Goal: Communication & Community: Answer question/provide support

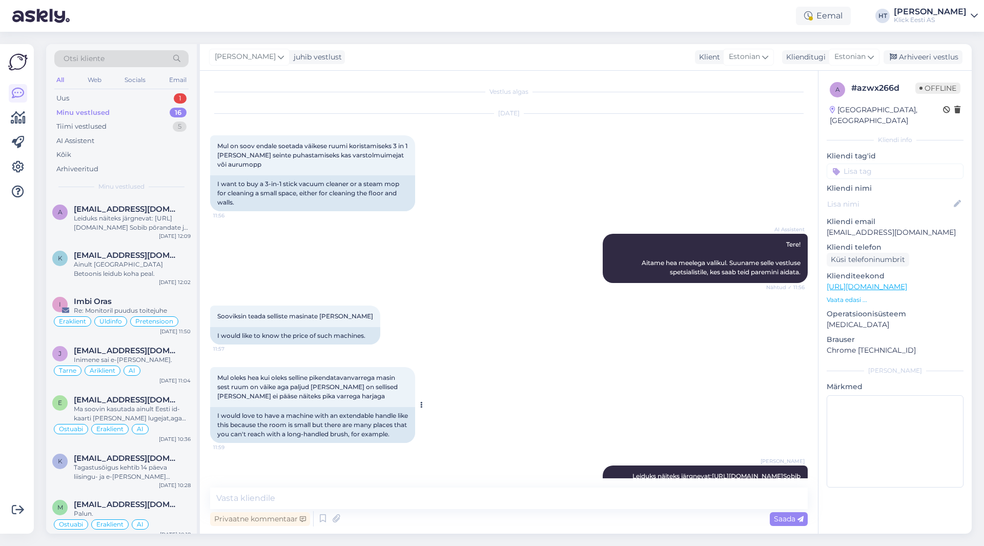
scroll to position [57, 0]
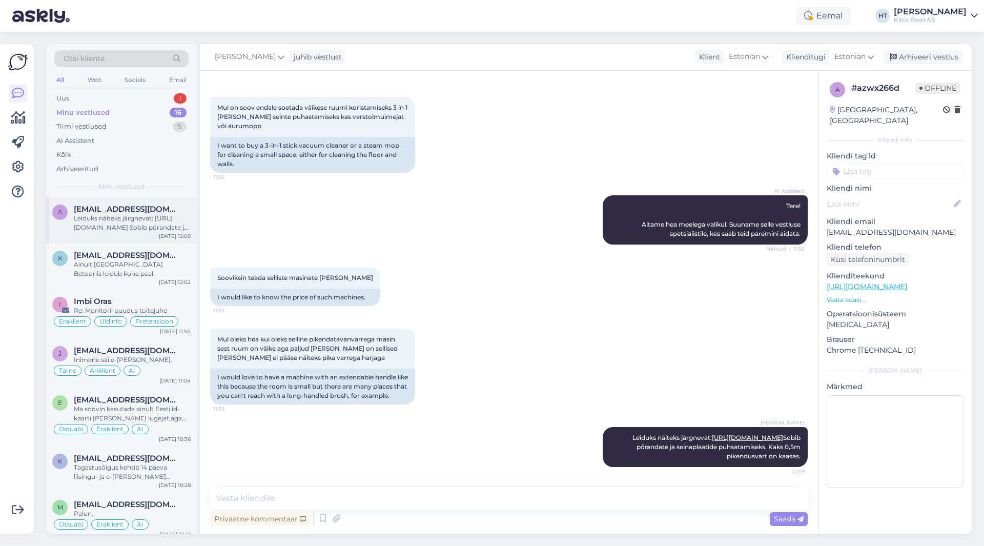
click at [163, 214] on div "Leiduks näiteks järgnevat: [URL][DOMAIN_NAME] Sobib põrandate ja seinaplaatide …" at bounding box center [132, 223] width 117 height 18
click at [183, 100] on div "1" at bounding box center [180, 98] width 13 height 10
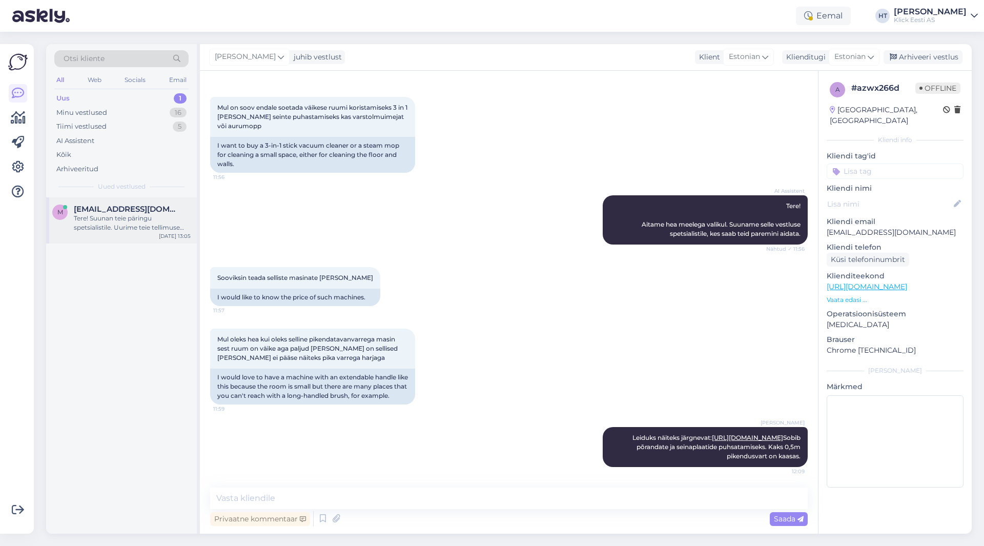
click at [160, 211] on span "[EMAIL_ADDRESS][DOMAIN_NAME]" at bounding box center [127, 208] width 107 height 9
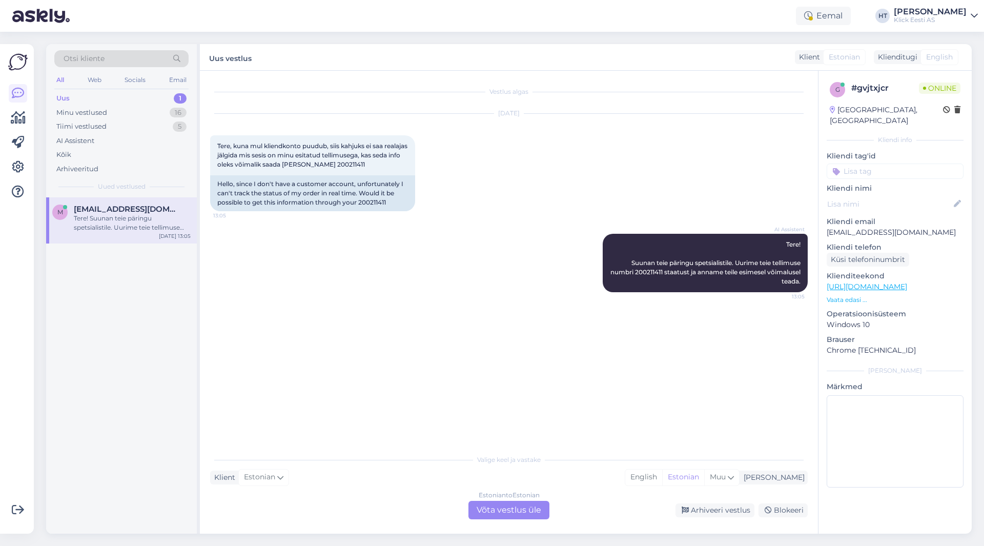
scroll to position [0, 0]
click at [349, 167] on span "Tere, kuna mul kliendkonto puudub, siis kahjuks ei saa realajas jälgida mis ses…" at bounding box center [313, 155] width 192 height 26
copy div "200211411 13:05"
click at [527, 183] on div "[DATE] Tere, kuna mul kliendkonto puudub, siis kahjuks ei saa realajas jälgida …" at bounding box center [508, 162] width 597 height 120
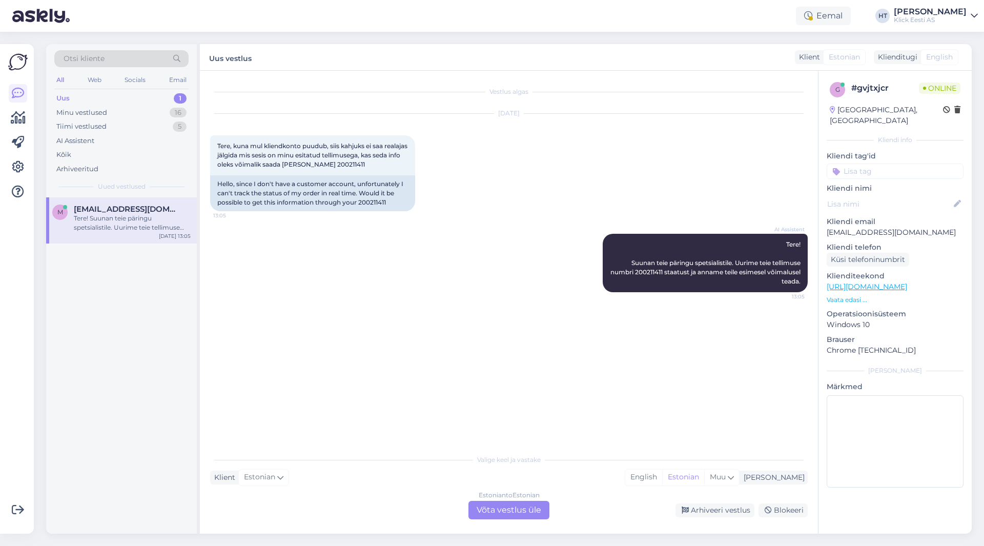
click at [873, 227] on p "[EMAIL_ADDRESS][DOMAIN_NAME]" at bounding box center [894, 232] width 137 height 11
copy p "[EMAIL_ADDRESS][DOMAIN_NAME]"
click at [538, 170] on div "[DATE] Tere, kuna mul kliendkonto puudub, siis kahjuks ei saa realajas jälgida …" at bounding box center [508, 162] width 597 height 120
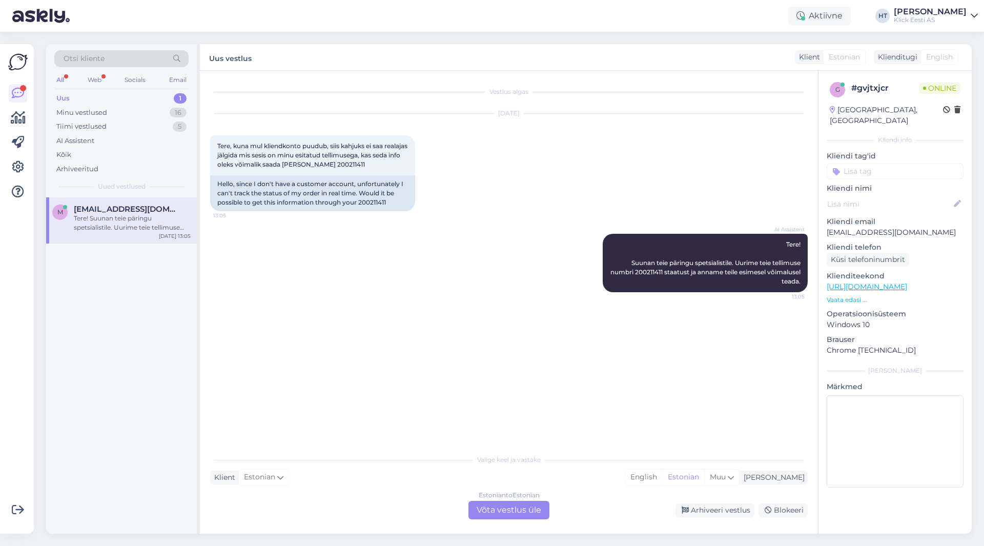
click at [398, 257] on div "AI Assistent Tere! Suunan teie päringu spetsialistile. Uurime teie tellimuse nu…" at bounding box center [508, 262] width 597 height 81
click at [115, 137] on div "AI Assistent" at bounding box center [121, 141] width 134 height 14
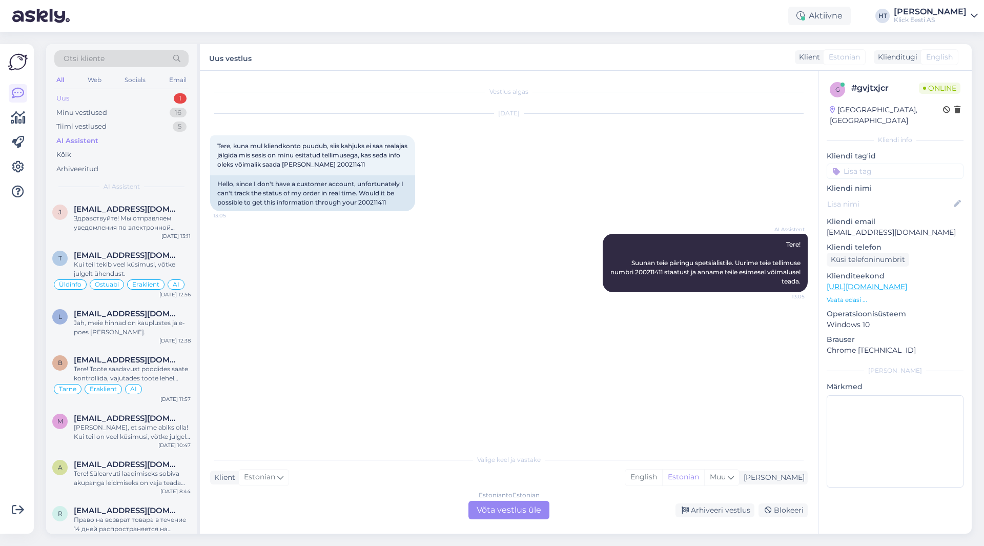
click at [129, 98] on div "Uus 1" at bounding box center [121, 98] width 134 height 14
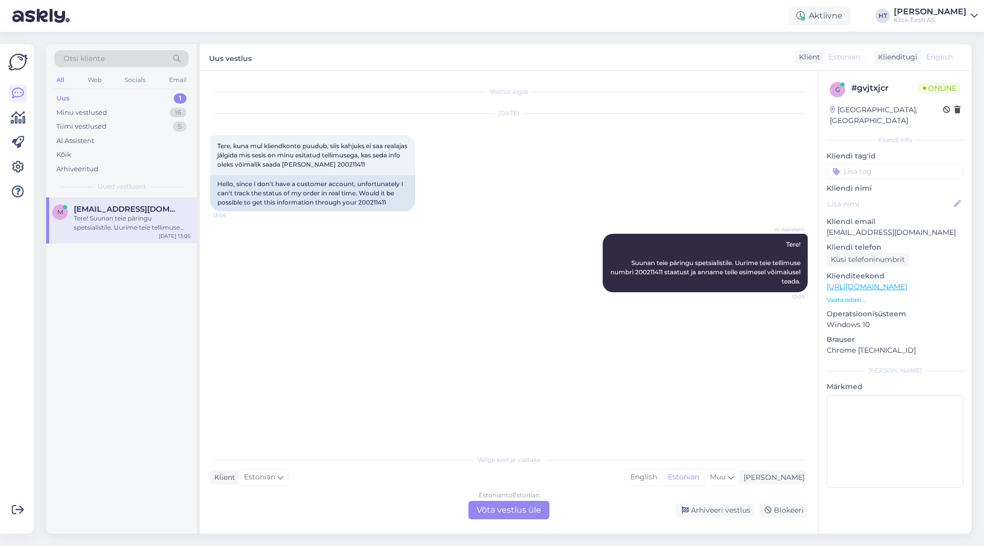
click at [167, 212] on span "[EMAIL_ADDRESS][DOMAIN_NAME]" at bounding box center [127, 208] width 107 height 9
click at [519, 512] on div "Estonian to Estonian Võta vestlus üle" at bounding box center [508, 509] width 81 height 18
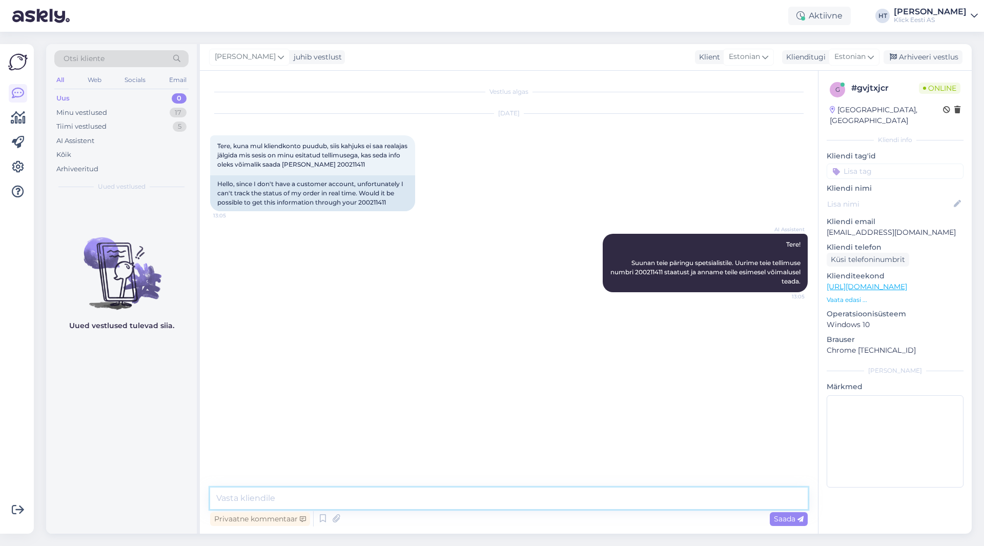
click at [525, 506] on textarea at bounding box center [508, 498] width 597 height 22
paste textarea "#200211441"
type textarea "Mõtlesite vist tellimust #200211441? See on veel [PERSON_NAME] ootel. Eeldaks s…"
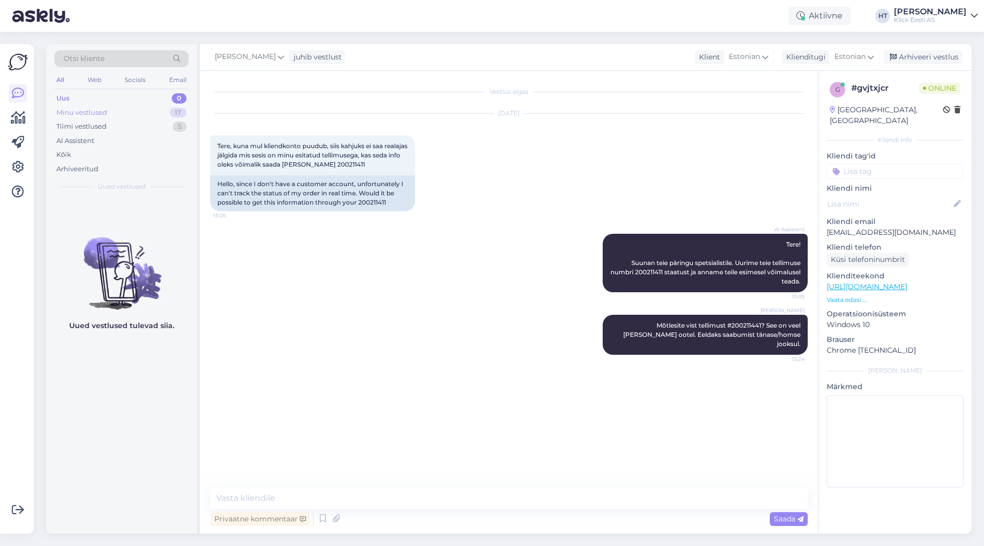
click at [181, 113] on div "17" at bounding box center [178, 113] width 17 height 10
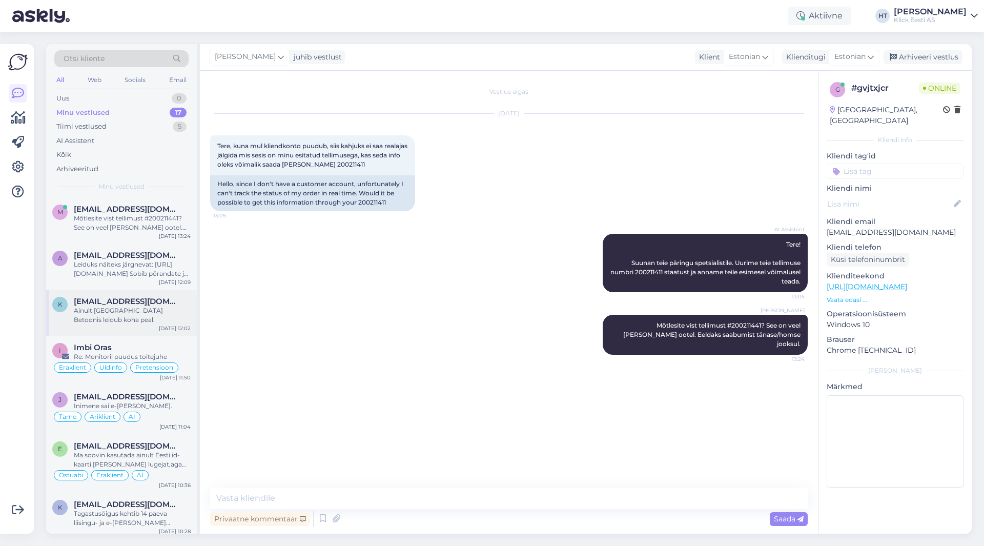
click at [145, 318] on div "Ainult [GEOGRAPHIC_DATA] Betoonis leidub koha peal." at bounding box center [132, 315] width 117 height 18
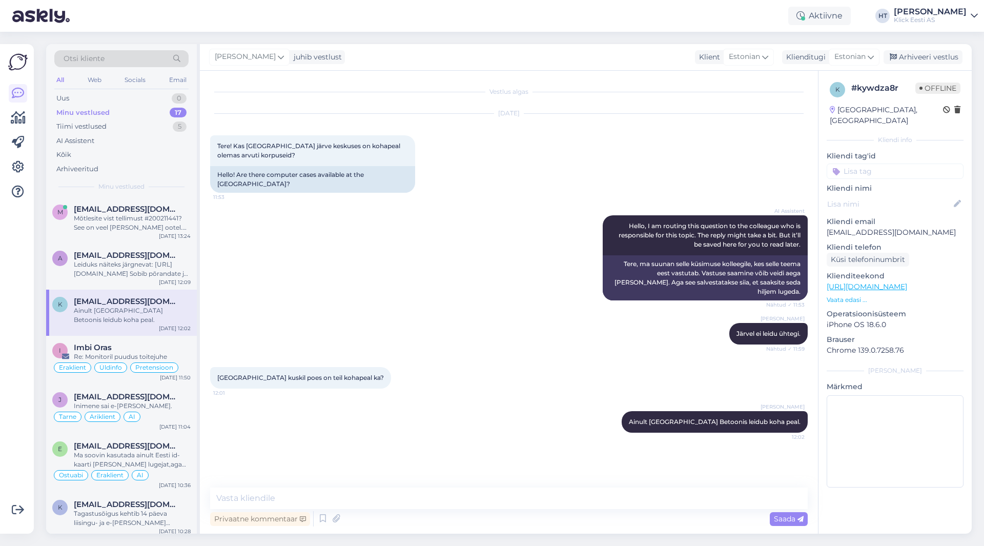
click at [726, 111] on div "[DATE]" at bounding box center [508, 113] width 597 height 9
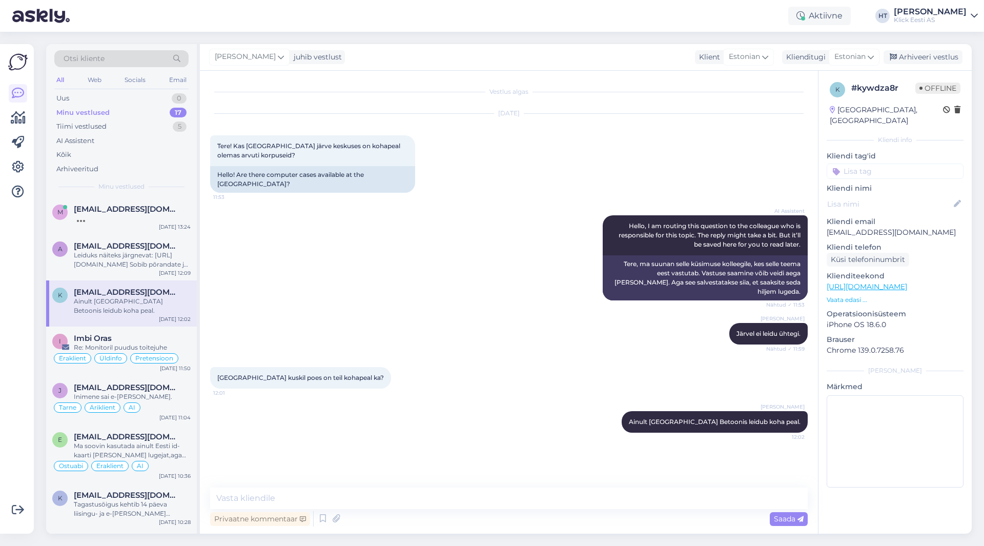
click at [821, 486] on div "k # kywdza8r Offline [GEOGRAPHIC_DATA], [GEOGRAPHIC_DATA] Kliendi info Kliendi …" at bounding box center [894, 287] width 153 height 432
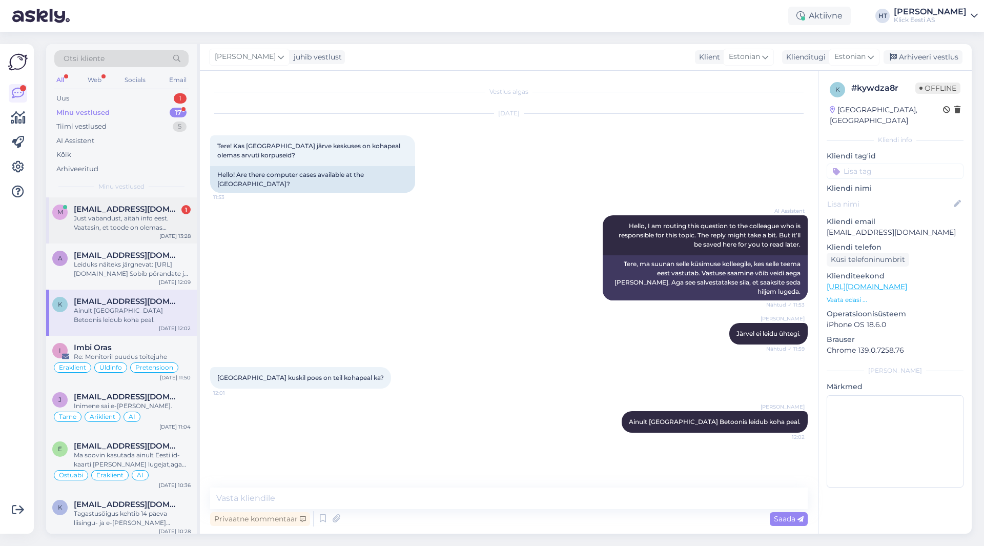
click at [151, 202] on div "m [EMAIL_ADDRESS][DOMAIN_NAME] 1 Just vabandust, aitäh info eest. Vaatasin, et …" at bounding box center [121, 220] width 151 height 46
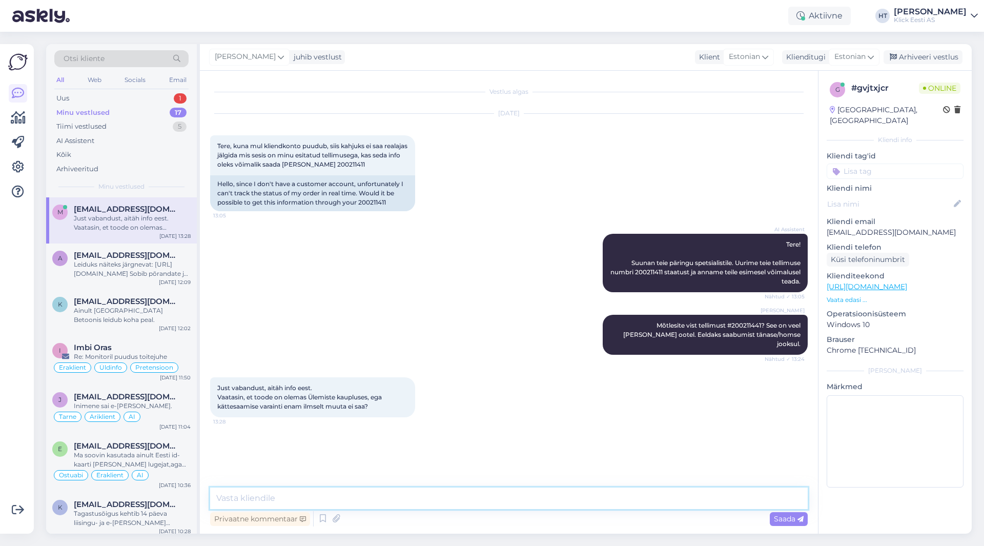
click at [392, 506] on textarea at bounding box center [508, 498] width 597 height 22
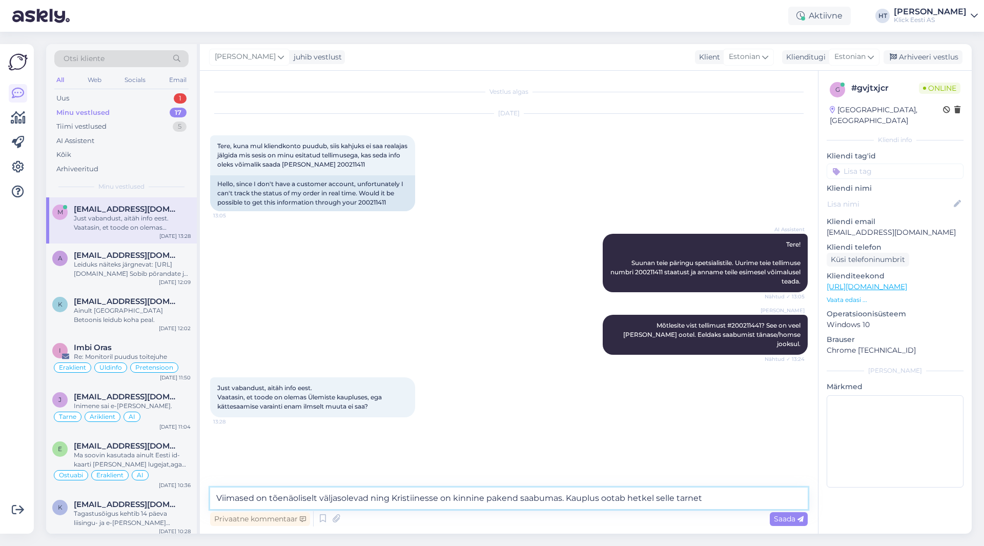
type textarea "Viimased on tõenäoliselt väljasolevad ning Kristiinesse on kinnine pakend saabu…"
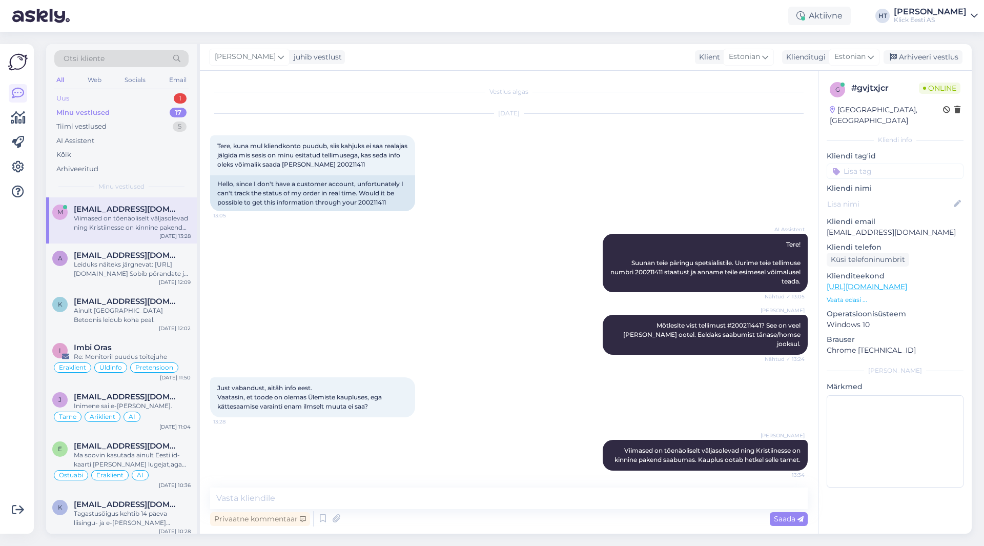
click at [135, 91] on div "Uus 1" at bounding box center [121, 98] width 134 height 14
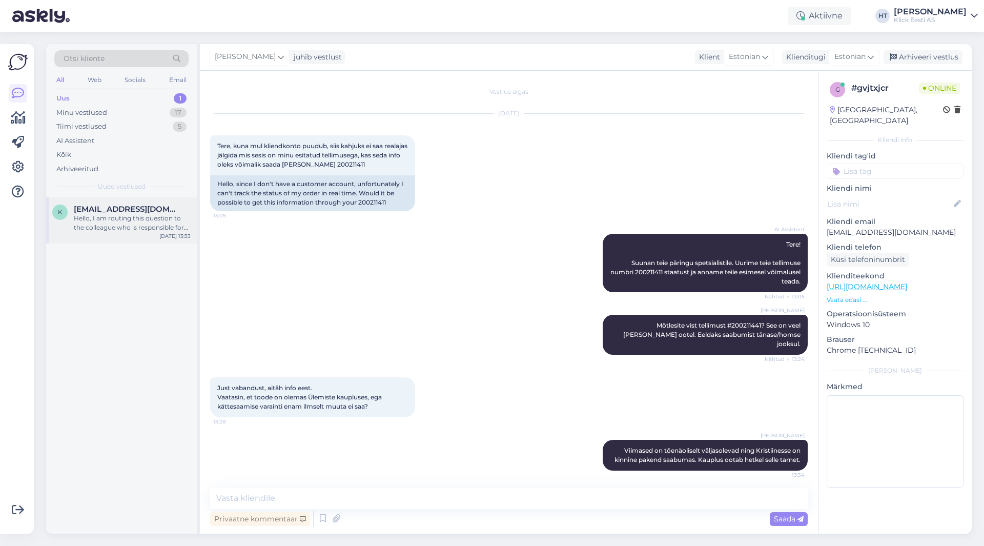
click at [154, 206] on span "[EMAIL_ADDRESS][DOMAIN_NAME]" at bounding box center [127, 208] width 107 height 9
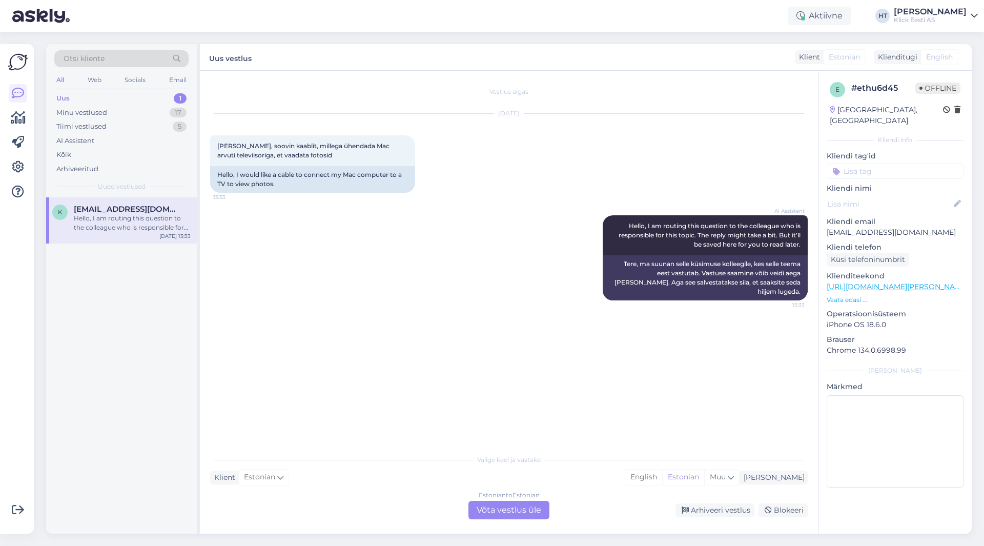
click at [489, 509] on div "Estonian to Estonian Võta vestlus üle" at bounding box center [508, 509] width 81 height 18
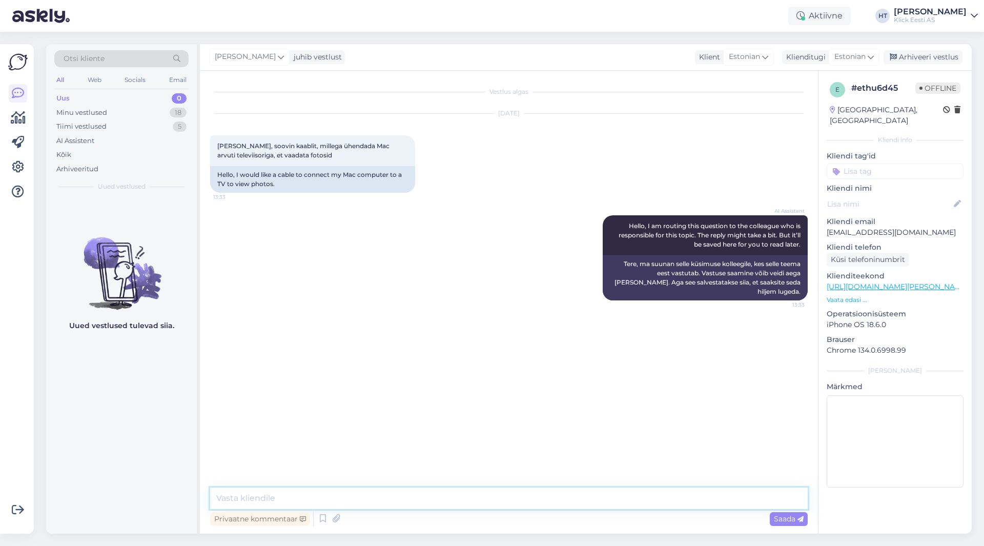
click at [491, 504] on textarea at bounding box center [508, 498] width 597 height 22
type textarea "[PERSON_NAME] täpsemalt tegemist? Kas kasutusel on USB-C või MiniDisplayport ar…"
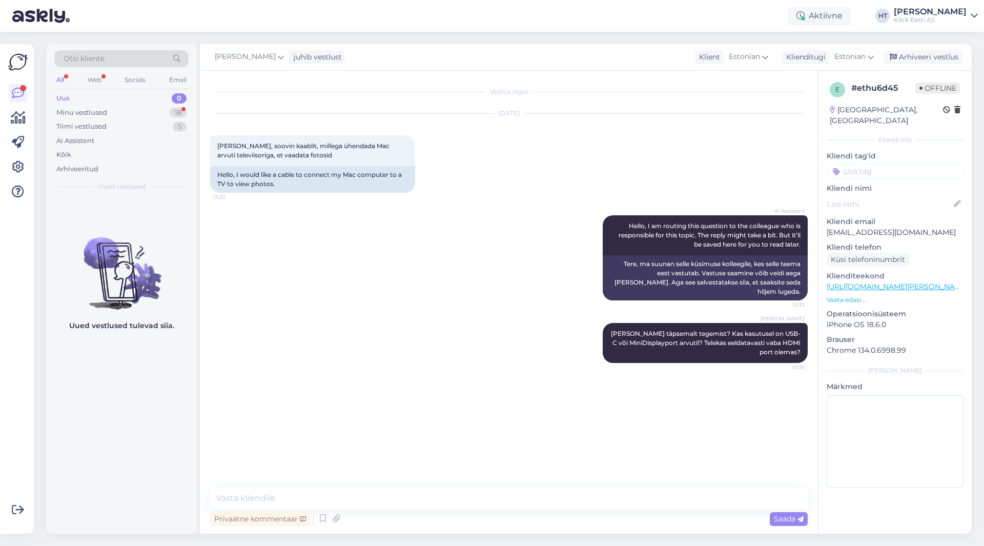
click at [407, 243] on div "AI Assistent Hello, I am routing this question to the colleague who is responsi…" at bounding box center [508, 258] width 597 height 108
click at [92, 107] on div "Minu vestlused 18" at bounding box center [121, 113] width 134 height 14
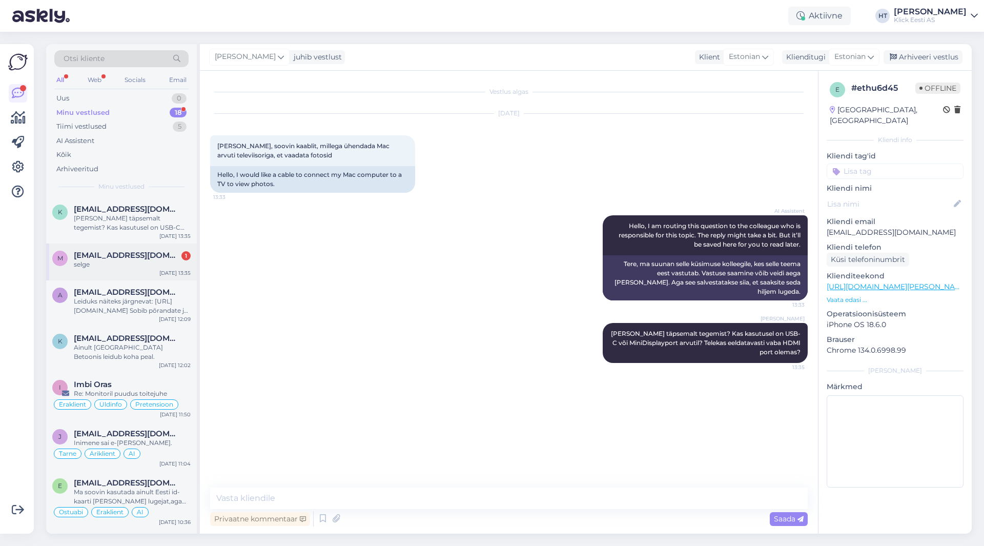
click at [145, 256] on span "[EMAIL_ADDRESS][DOMAIN_NAME]" at bounding box center [127, 255] width 107 height 9
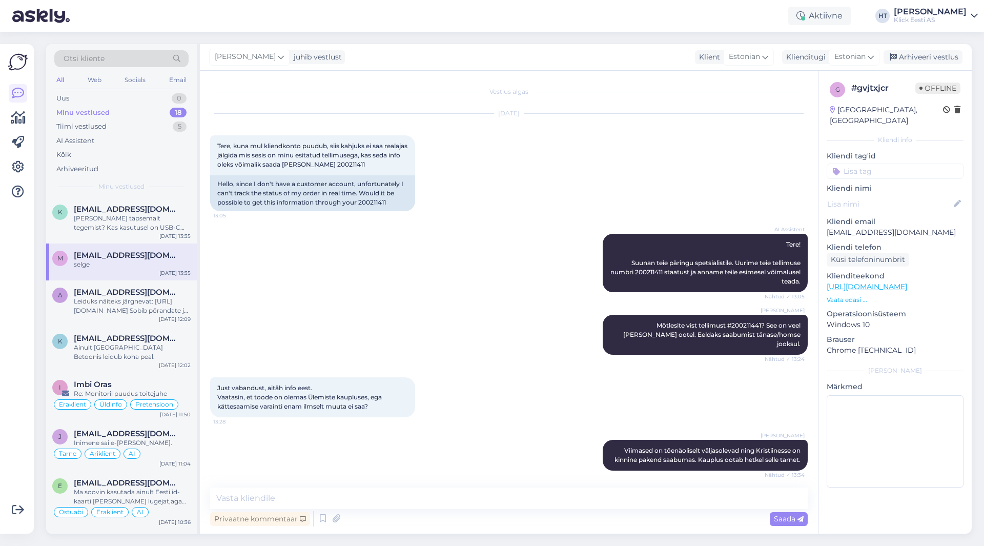
scroll to position [38, 0]
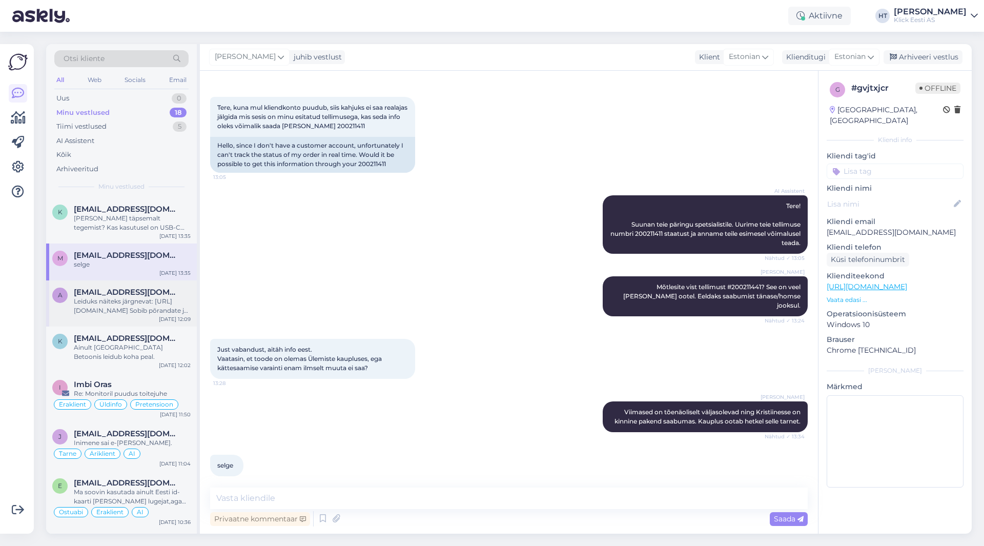
click at [148, 296] on span "[EMAIL_ADDRESS][DOMAIN_NAME]" at bounding box center [127, 291] width 107 height 9
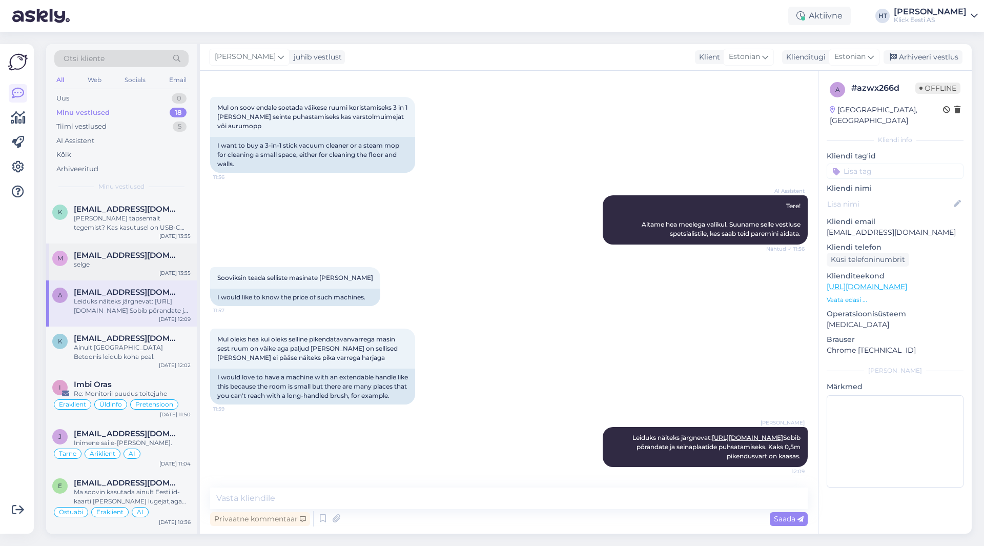
click at [142, 263] on div "selge" at bounding box center [132, 264] width 117 height 9
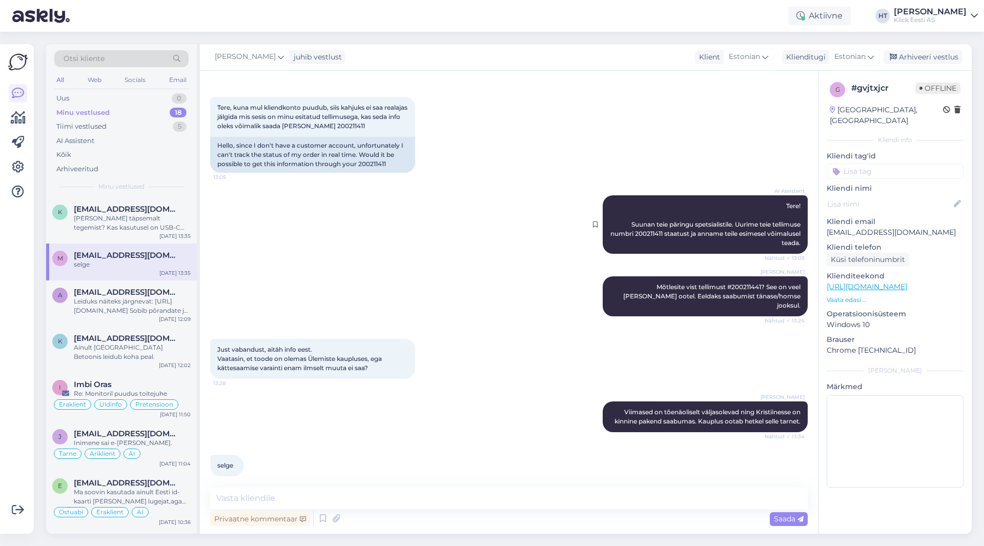
click at [670, 233] on span "Tere! Suunan teie päringu spetsialistile. Uurime teie tellimuse numbri 20021141…" at bounding box center [706, 224] width 192 height 45
click at [693, 288] on span "Mõtlesite vist tellimust #200211441? See on veel [PERSON_NAME] ootel. Eeldaks s…" at bounding box center [712, 296] width 179 height 26
copy span "200211441"
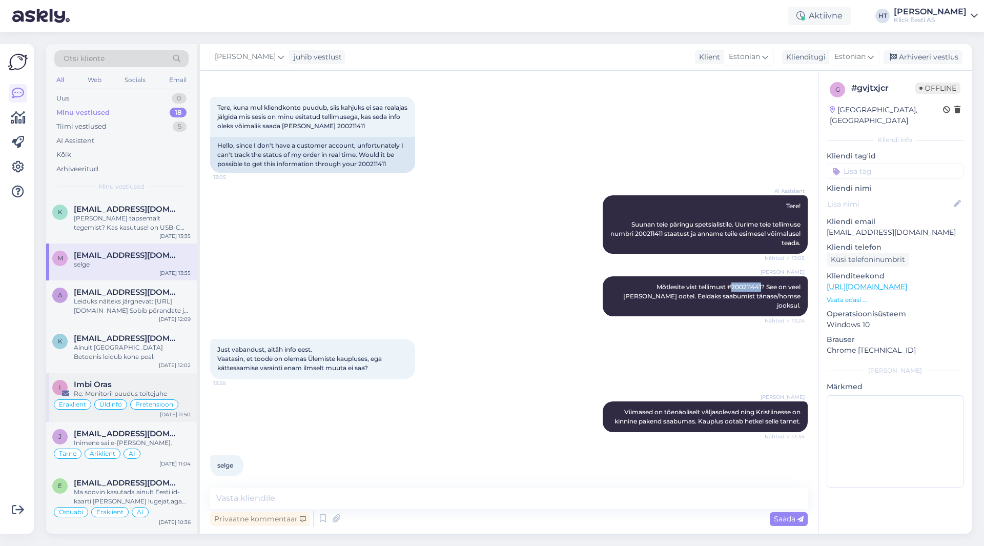
click at [139, 387] on div "Imbi Oras" at bounding box center [132, 384] width 117 height 9
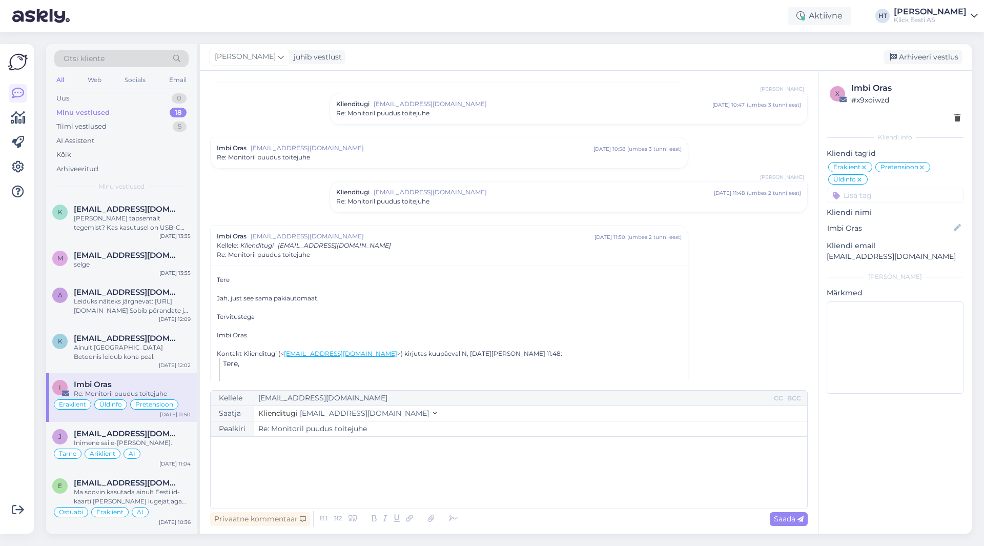
scroll to position [246, 0]
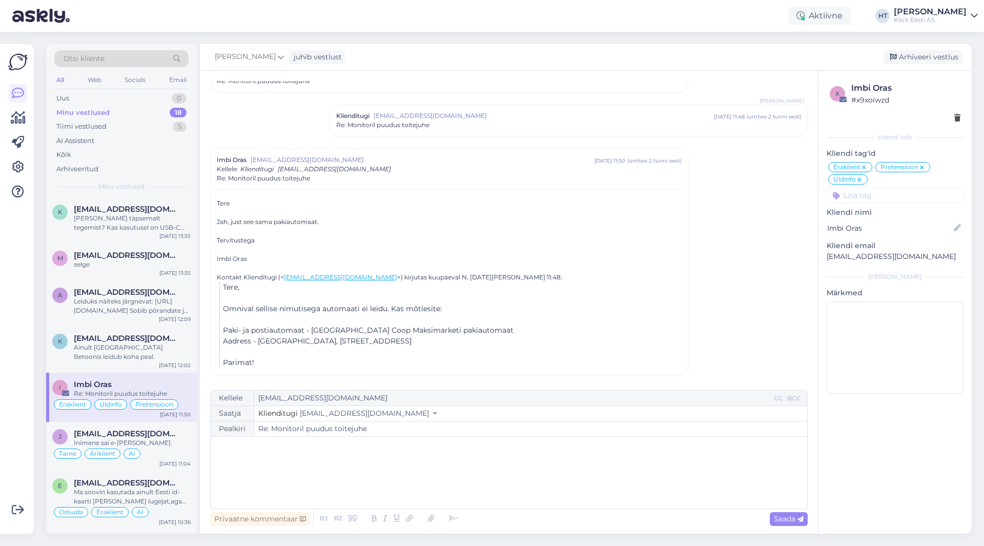
click at [342, 448] on p "﻿" at bounding box center [509, 447] width 586 height 11
click at [426, 469] on p "Paneme voolukaabli pakiautomaadi [PERSON_NAME] [PERSON_NAME]" at bounding box center [509, 468] width 586 height 11
drag, startPoint x: 524, startPoint y: 470, endPoint x: 494, endPoint y: 470, distance: 29.7
click at [494, 470] on p "Paneme voolukaabli pakiautomaadi [PERSON_NAME] [PERSON_NAME]. Saabumise teade t…" at bounding box center [509, 468] width 586 height 11
click at [782, 518] on span "Saada" at bounding box center [789, 518] width 30 height 9
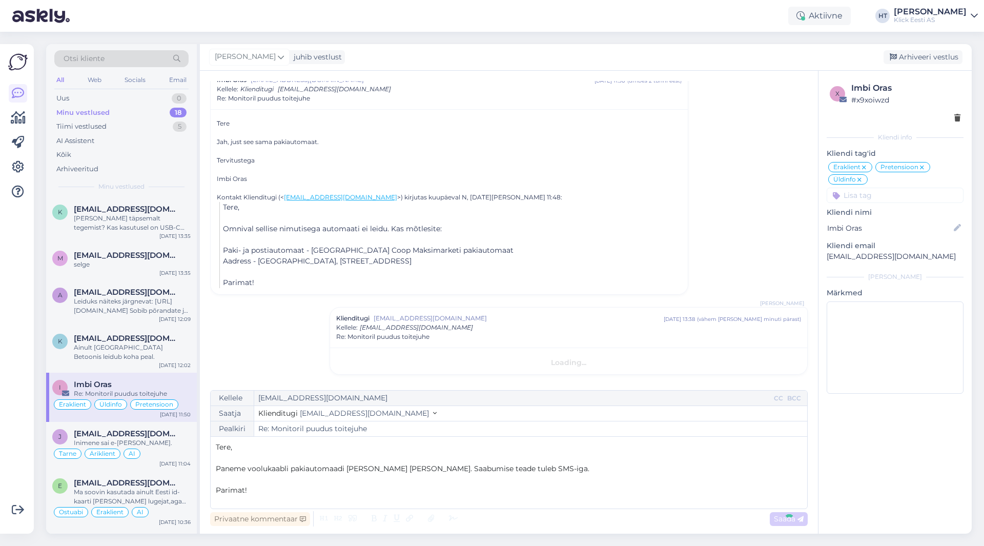
type input "Re: Re: Monitoril puudus toitejuhe"
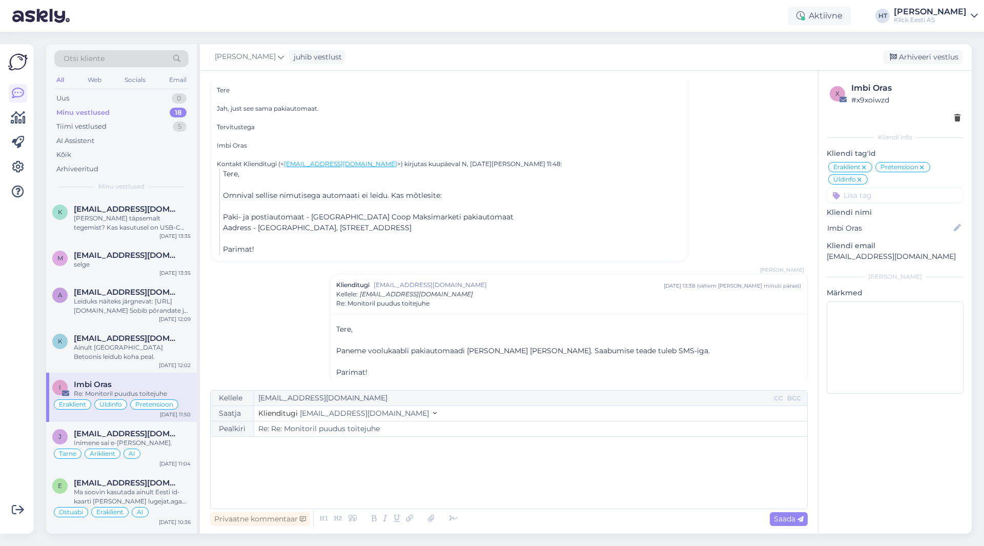
scroll to position [369, 0]
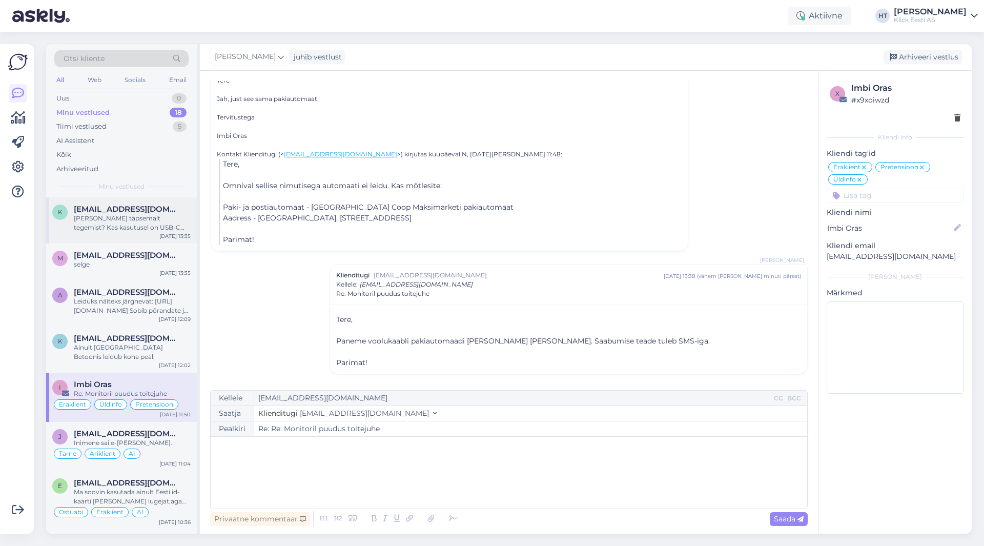
click at [151, 221] on div "[PERSON_NAME] täpsemalt tegemist? Kas kasutusel on USB-C või MiniDisplayport ar…" at bounding box center [132, 223] width 117 height 18
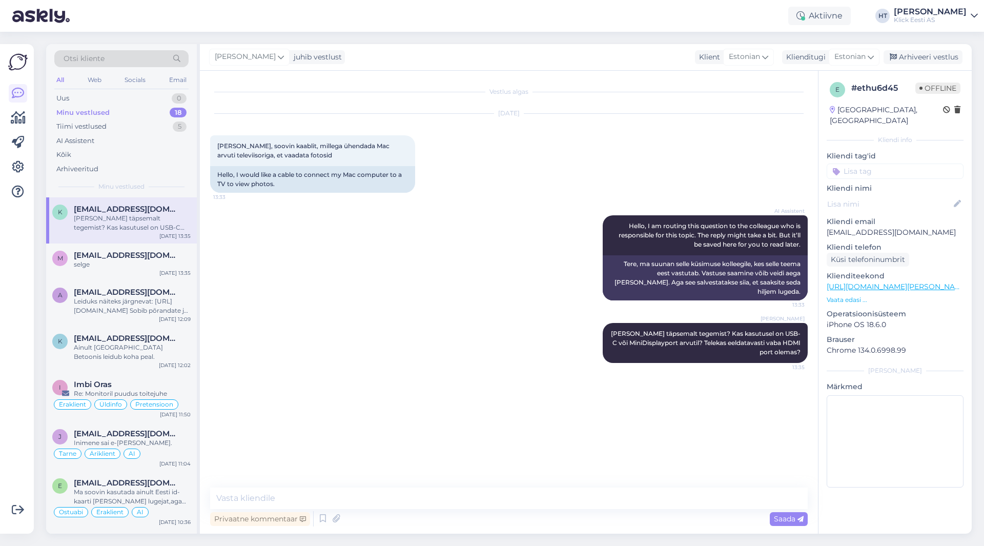
click at [433, 311] on div "[PERSON_NAME] [PERSON_NAME] täpsemalt tegemist? Kas kasutusel on USB-C või Mini…" at bounding box center [508, 342] width 597 height 62
click at [465, 421] on div "Vestlus algas [DATE] Tere, soovin kaablit, millega ühendada Mac arvuti televiis…" at bounding box center [513, 279] width 607 height 397
click at [510, 291] on div "AI Assistent Hello, I am routing this question to the colleague who is responsi…" at bounding box center [508, 258] width 597 height 108
click at [595, 159] on div "[DATE] Tere, soovin kaablit, millega ühendada Mac arvuti televiisoriga, et vaad…" at bounding box center [508, 152] width 597 height 101
click at [382, 412] on div "Vestlus algas [DATE] Tere, soovin kaablit, millega ühendada Mac arvuti televiis…" at bounding box center [513, 279] width 607 height 397
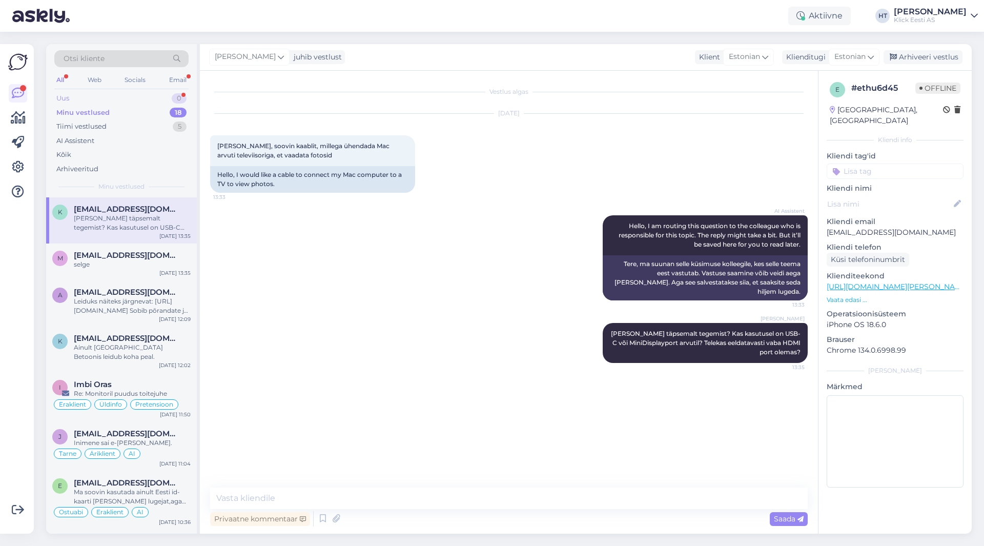
click at [155, 99] on div "Uus 0" at bounding box center [121, 98] width 134 height 14
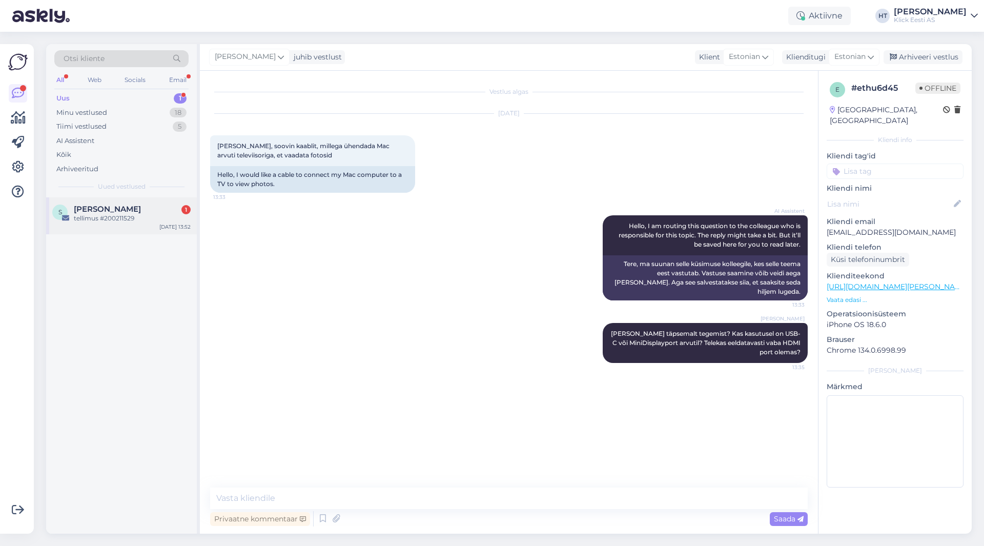
click at [135, 217] on div "tellimus #200211529" at bounding box center [132, 218] width 117 height 9
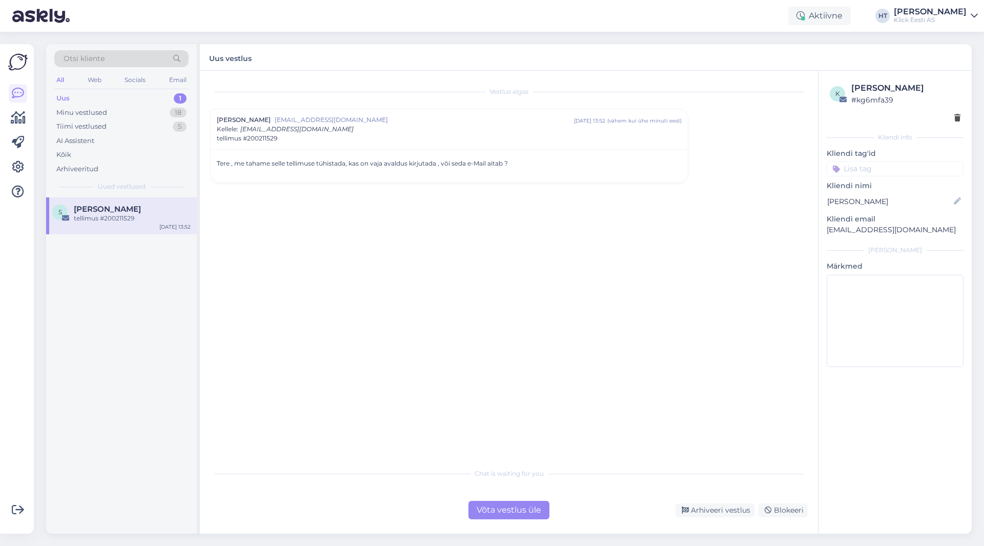
click at [556, 169] on div "Tere , me tahame selle tellimuse tühistada, kas on vaja avaldus kirjutada , või…" at bounding box center [449, 165] width 477 height 33
click at [370, 131] on div "[PERSON_NAME] [EMAIL_ADDRESS][DOMAIN_NAME] [DATE] 13:52 ( vähem [PERSON_NAME] m…" at bounding box center [449, 129] width 465 height 28
click at [335, 135] on div "[PERSON_NAME] [EMAIL_ADDRESS][DOMAIN_NAME] [DATE] 13:52 ( vähem [PERSON_NAME] m…" at bounding box center [449, 124] width 477 height 31
click at [266, 141] on span "tellimus #200211529" at bounding box center [247, 138] width 60 height 9
click at [266, 141] on div "Vestlus algas [PERSON_NAME] [EMAIL_ADDRESS][DOMAIN_NAME] [DATE] 13:52 ( vähem […" at bounding box center [513, 267] width 607 height 372
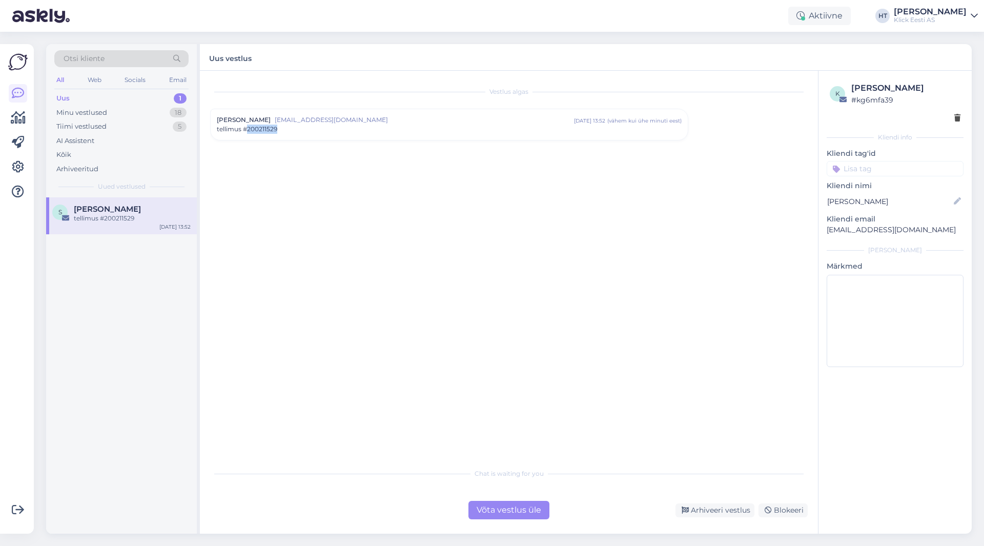
copy span "200211529"
click at [355, 180] on div "Vestlus algas [PERSON_NAME] [EMAIL_ADDRESS][DOMAIN_NAME] [DATE] 13:52 ( ühe min…" at bounding box center [513, 267] width 607 height 372
click at [384, 132] on div "tellimus #200211529" at bounding box center [449, 128] width 465 height 9
click at [527, 507] on div "Võta vestlus üle" at bounding box center [508, 509] width 81 height 18
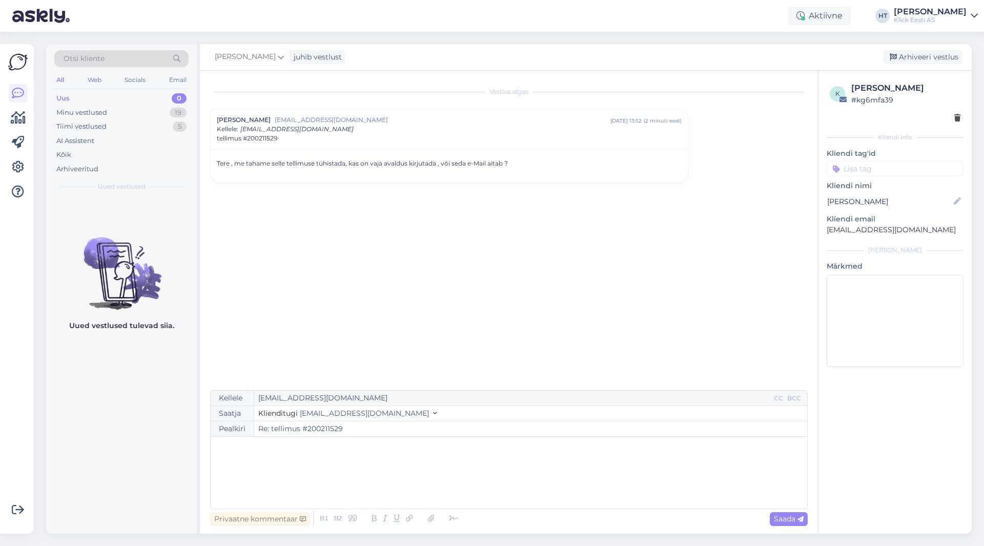
click at [876, 171] on input at bounding box center [894, 168] width 137 height 15
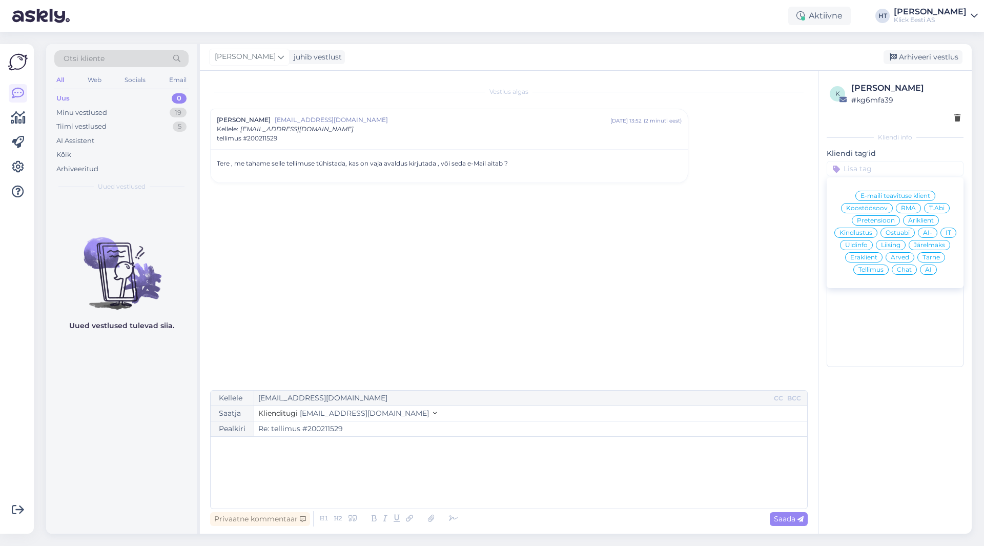
click at [873, 269] on span "Tellimus" at bounding box center [870, 269] width 25 height 6
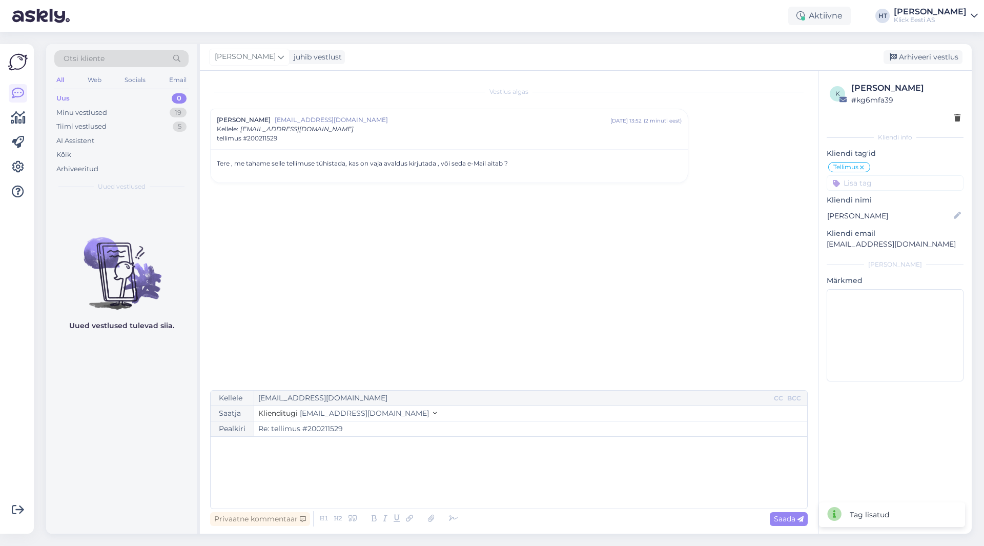
click at [886, 177] on input at bounding box center [894, 182] width 137 height 15
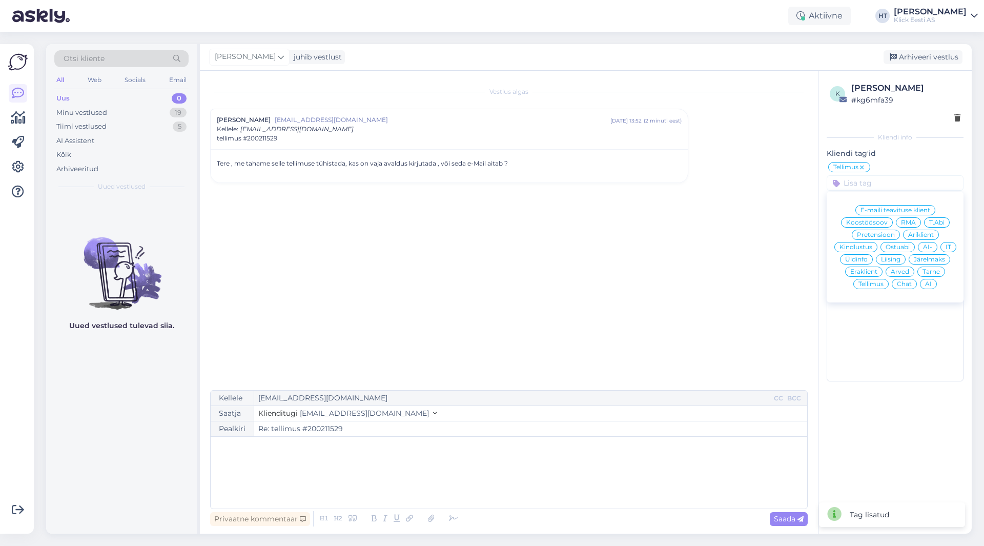
click at [918, 236] on span "Äriklient" at bounding box center [921, 235] width 26 height 6
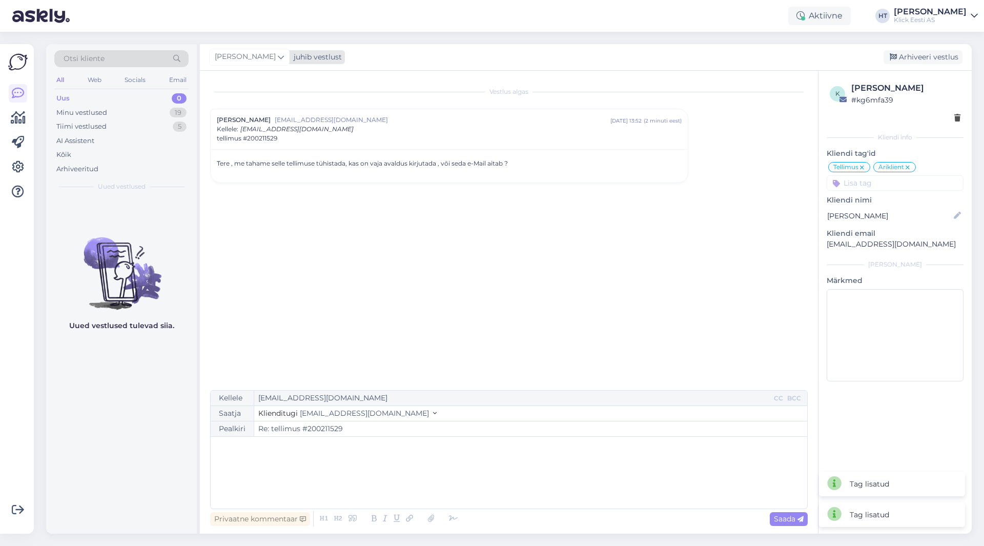
click at [264, 57] on div "[PERSON_NAME]" at bounding box center [249, 57] width 80 height 16
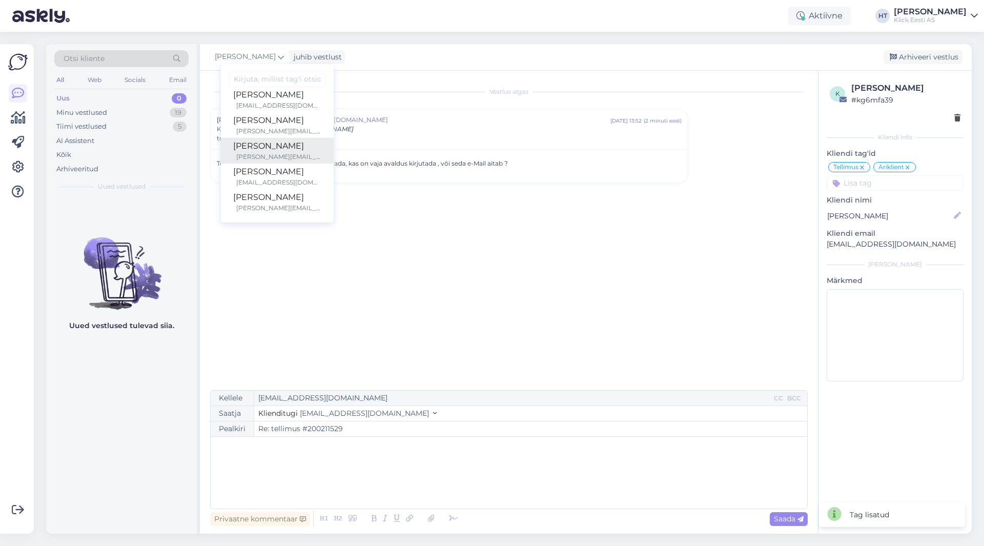
scroll to position [51, 0]
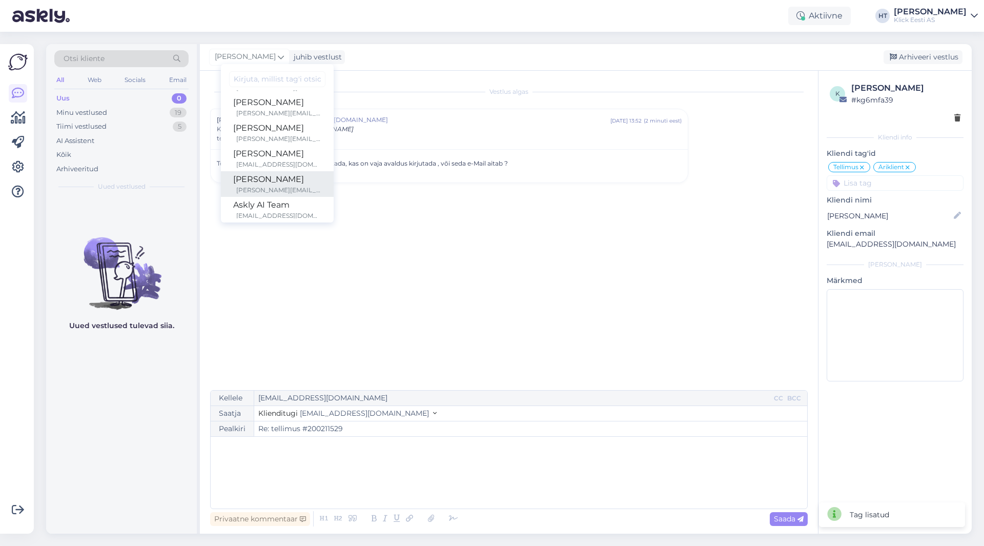
click at [270, 177] on div "[PERSON_NAME]" at bounding box center [277, 179] width 88 height 12
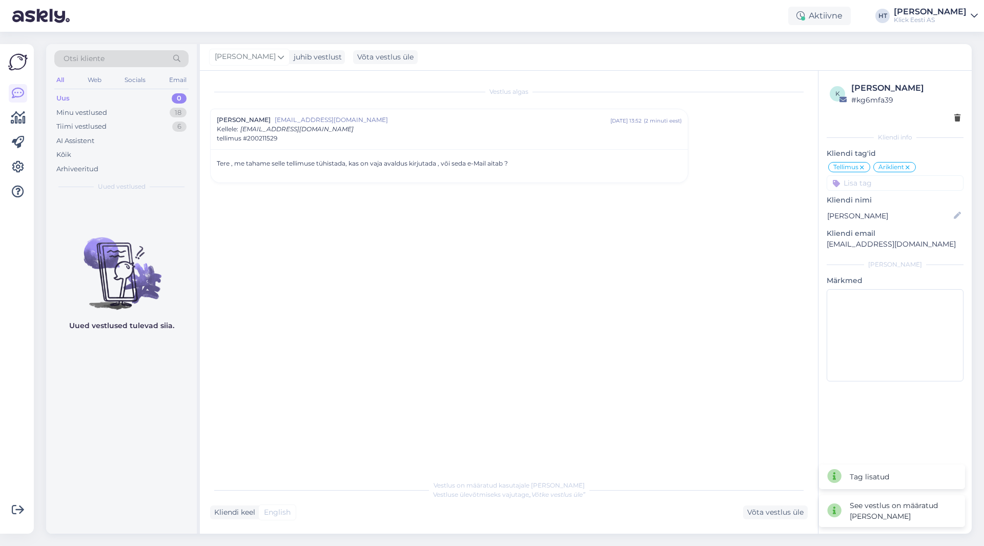
click at [285, 278] on div "Vestlus algas [PERSON_NAME] [EMAIL_ADDRESS][DOMAIN_NAME] [DATE] 13:52 ( 2 minut…" at bounding box center [513, 273] width 607 height 384
click at [178, 117] on div "Minu vestlused 18" at bounding box center [121, 113] width 134 height 14
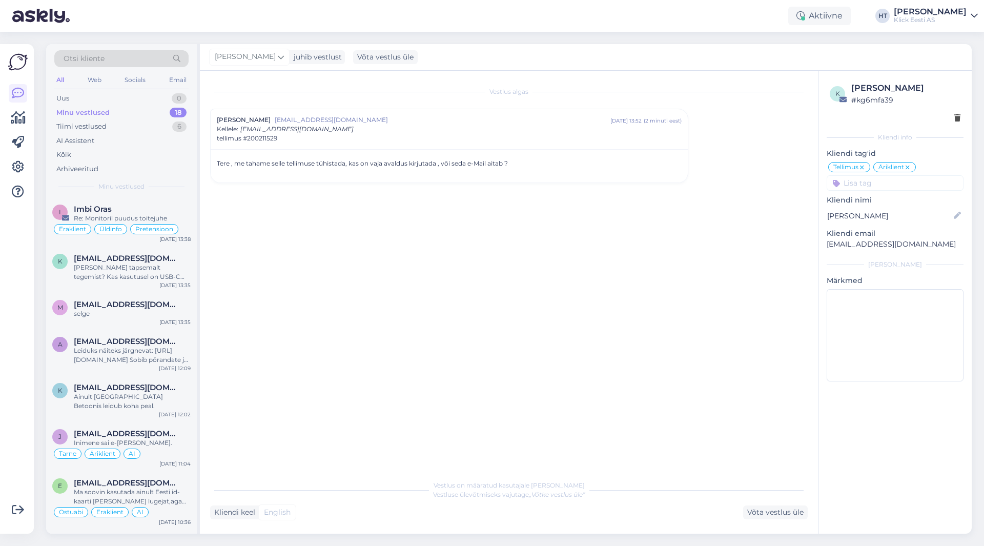
click at [0, 316] on div "Võimalused Veendu, et Askly loob sulle väärtust. Sulge Ühenda FB ja IG sõnumid …" at bounding box center [17, 288] width 34 height 489
click at [122, 136] on div "AI Assistent" at bounding box center [121, 141] width 134 height 14
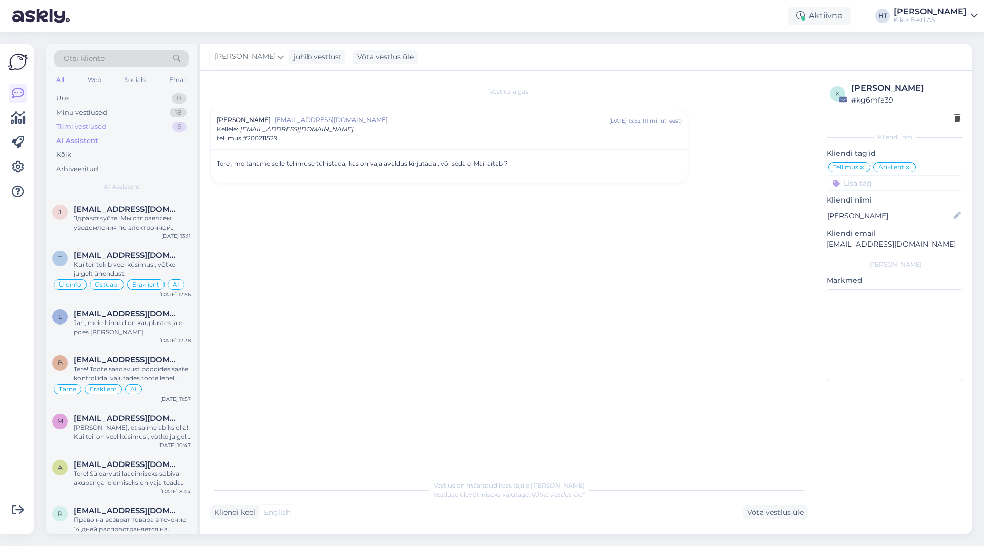
click at [124, 128] on div "Tiimi vestlused 6" at bounding box center [121, 126] width 134 height 14
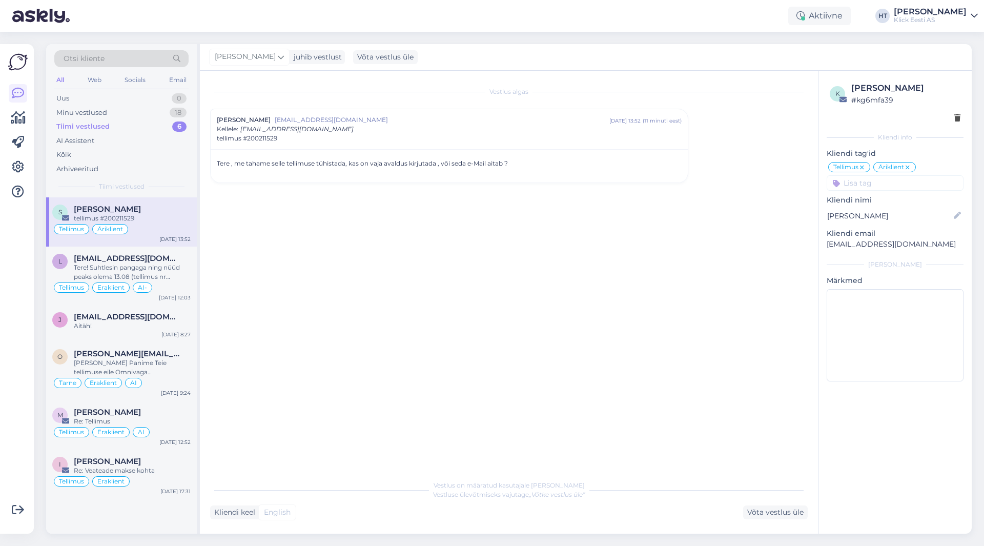
click at [159, 212] on div "[PERSON_NAME]" at bounding box center [132, 208] width 117 height 9
click at [164, 254] on span "[EMAIL_ADDRESS][DOMAIN_NAME]" at bounding box center [127, 258] width 107 height 9
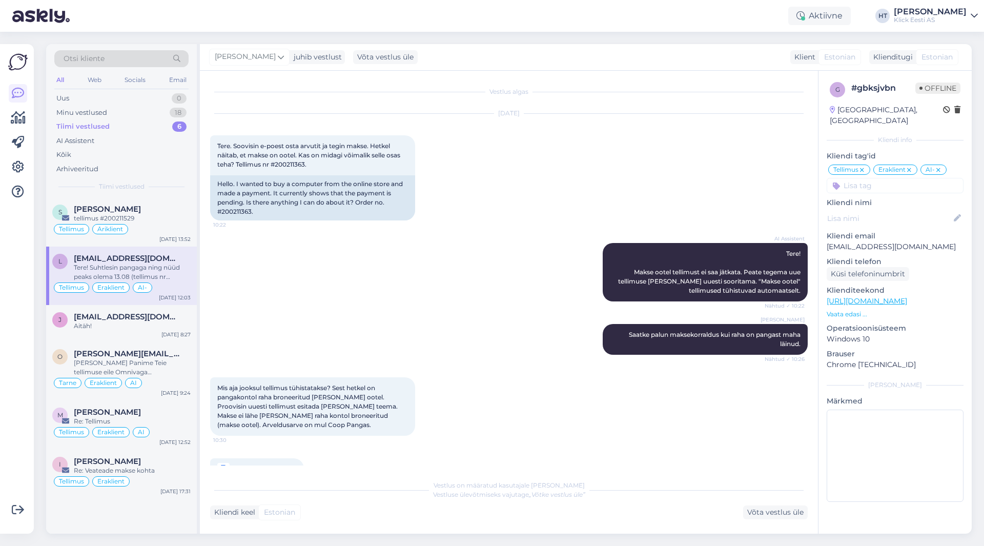
scroll to position [458, 0]
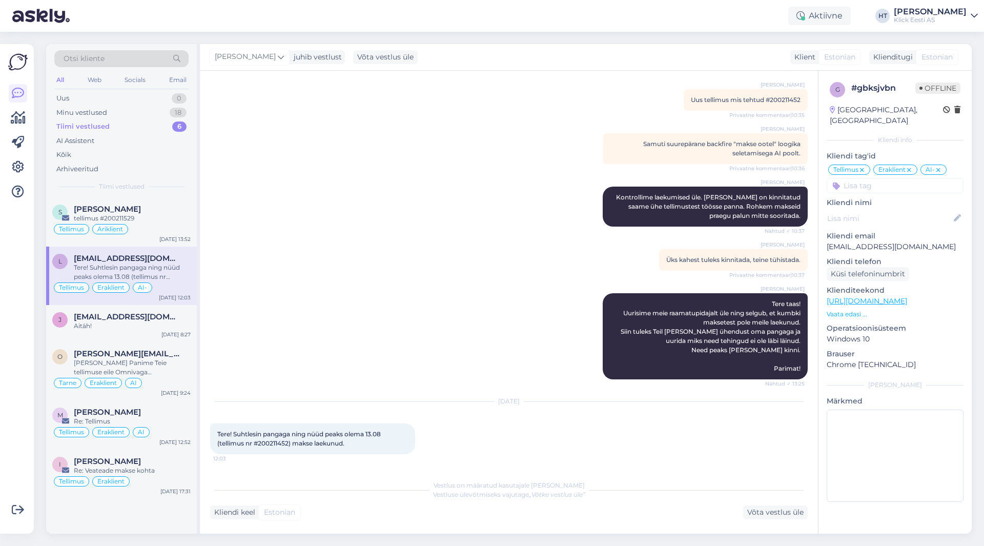
click at [278, 441] on span "Tere! Suhtlesin pangaga ning nüüd peaks olema 13.08 (tellimus nr #200211452) ma…" at bounding box center [299, 438] width 165 height 17
copy span "200211452"
click at [152, 309] on div "[PERSON_NAME] [PERSON_NAME][EMAIL_ADDRESS][DOMAIN_NAME] Aitäh! [DATE] 8:27" at bounding box center [121, 323] width 151 height 37
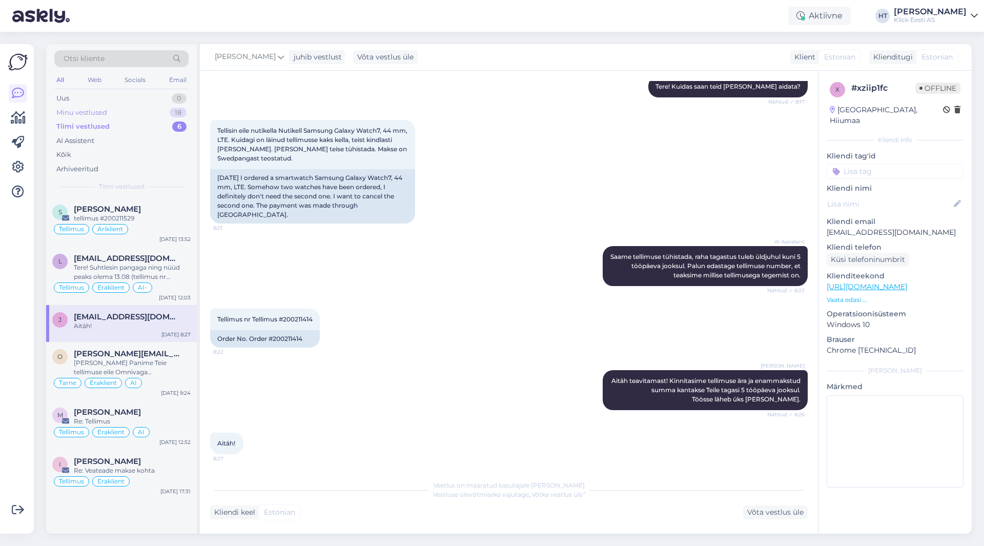
click at [149, 113] on div "Minu vestlused 18" at bounding box center [121, 113] width 134 height 14
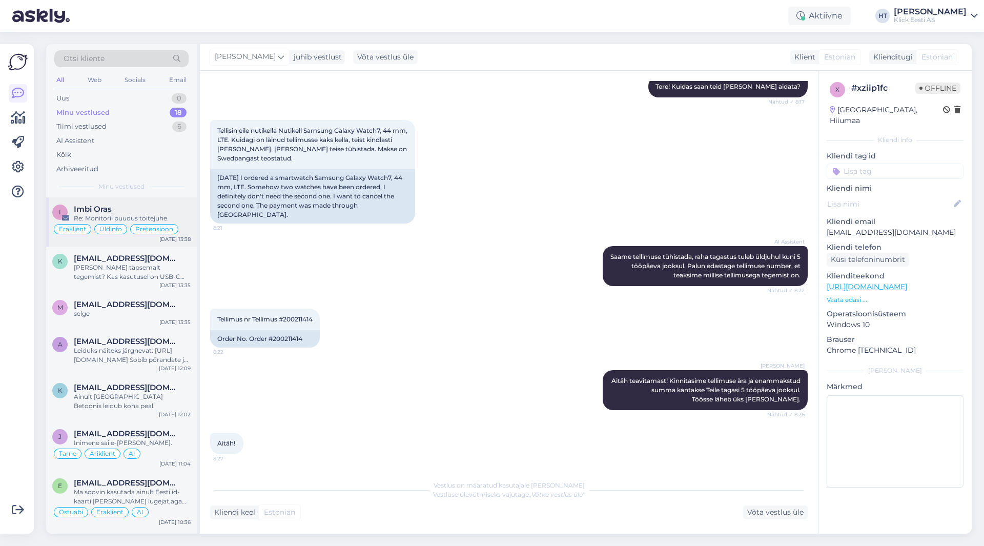
click at [159, 204] on div "I Imbi Oras Re: Monitoril puudus toitejuhe Eraklient Üldinfo Pretensioon [DATE]…" at bounding box center [121, 221] width 151 height 49
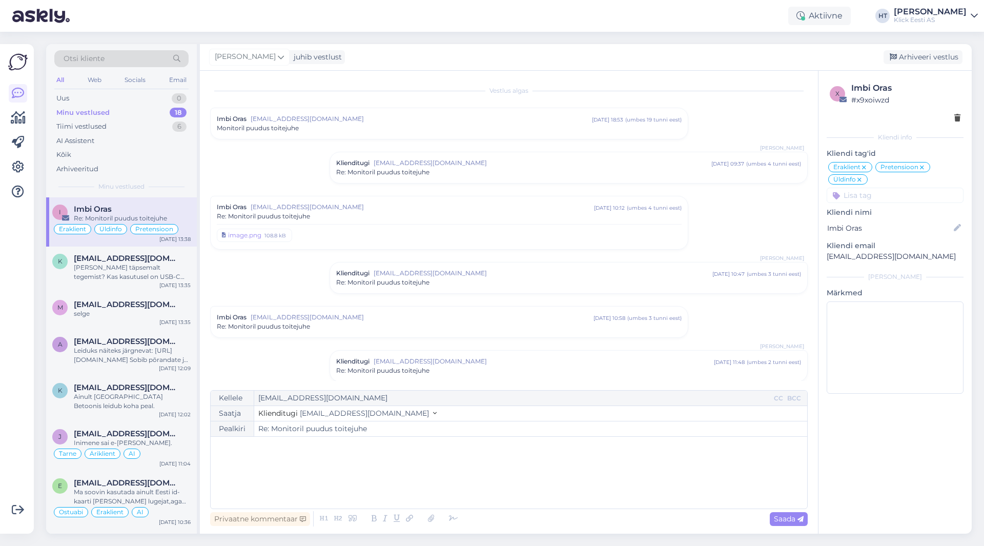
scroll to position [0, 0]
click at [157, 110] on div "Minu vestlused 18" at bounding box center [121, 113] width 134 height 14
click at [915, 61] on div "Arhiveeri vestlus" at bounding box center [922, 57] width 79 height 14
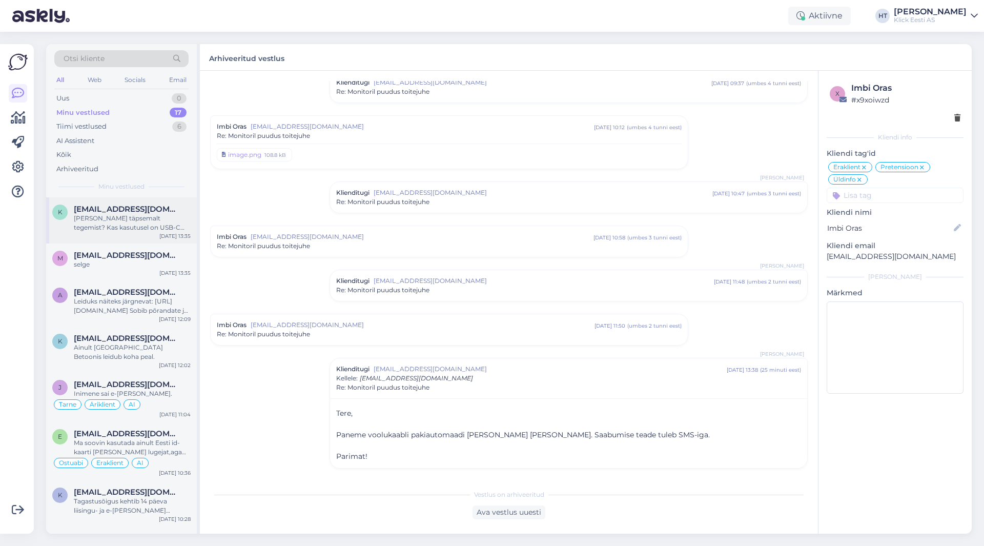
click at [156, 206] on span "[EMAIL_ADDRESS][DOMAIN_NAME]" at bounding box center [127, 208] width 107 height 9
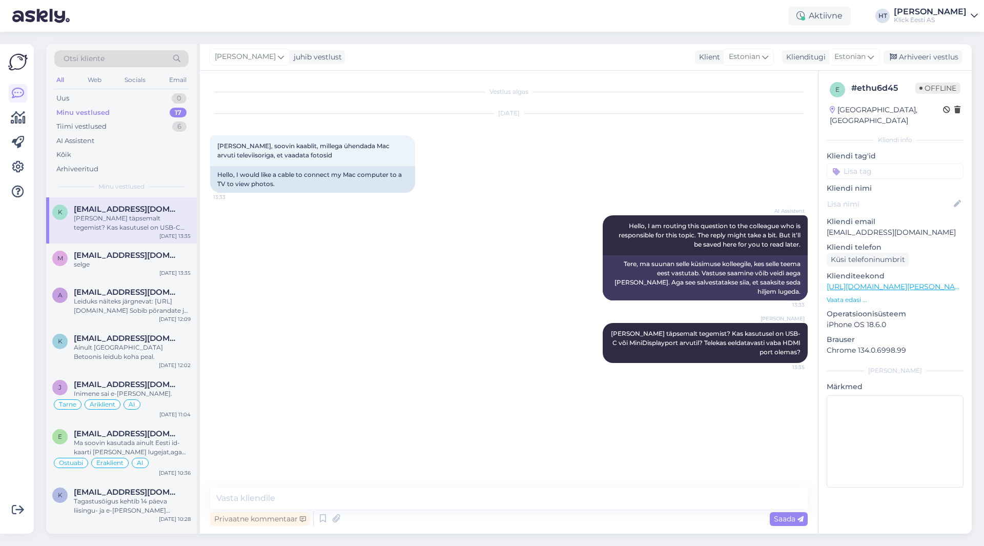
scroll to position [0, 0]
click at [197, 344] on div "Otsi kliente All Web Socials Email Uus 0 Minu vestlused 17 Tiimi vestlused 6 AI…" at bounding box center [123, 288] width 154 height 489
click at [192, 344] on div "k [EMAIL_ADDRESS][DOMAIN_NAME] Ainult [GEOGRAPHIC_DATA] Betoonis leidub koha pe…" at bounding box center [121, 349] width 151 height 46
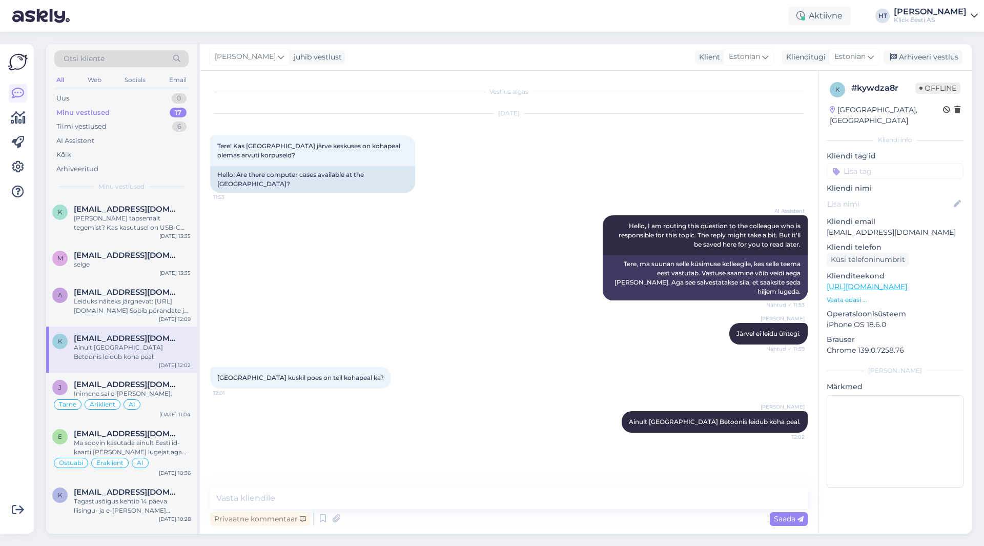
click at [874, 163] on input at bounding box center [894, 170] width 137 height 15
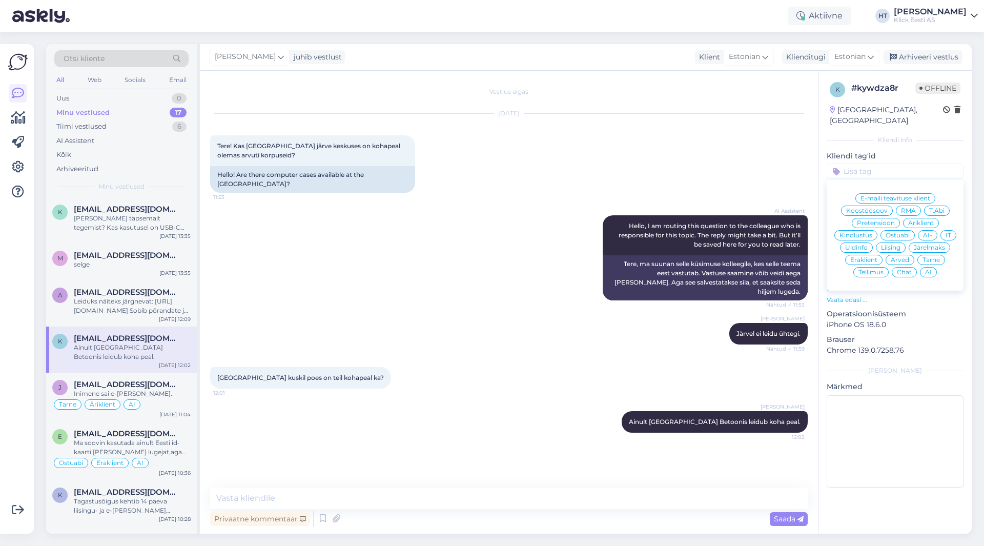
click at [894, 232] on span "Ostuabi" at bounding box center [897, 235] width 24 height 6
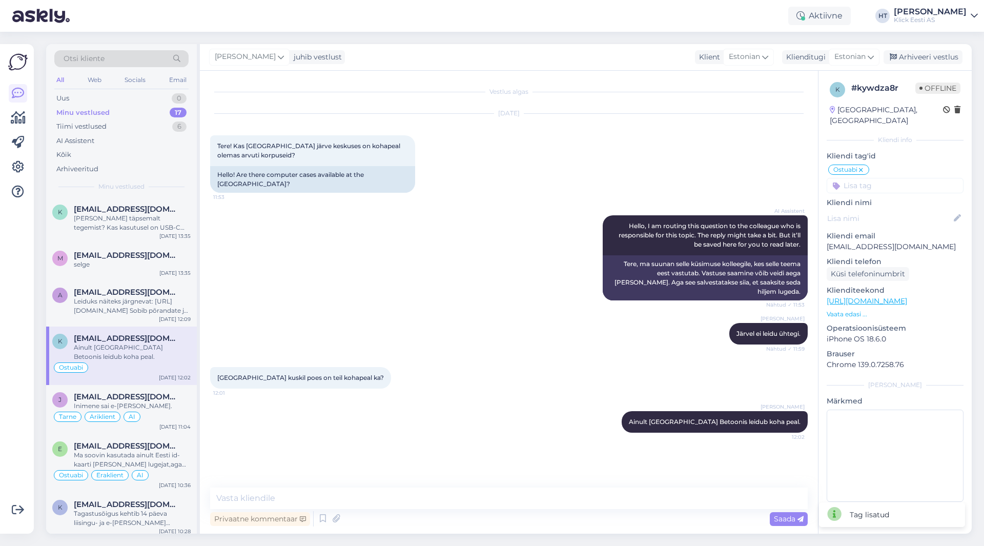
click at [891, 178] on input at bounding box center [894, 185] width 137 height 15
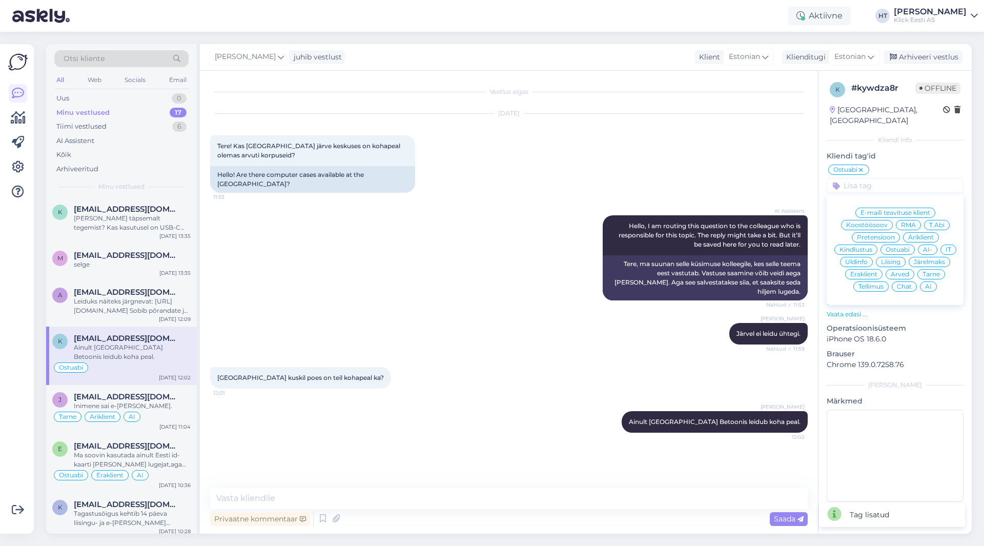
click at [873, 271] on span "Eraklient" at bounding box center [863, 274] width 27 height 6
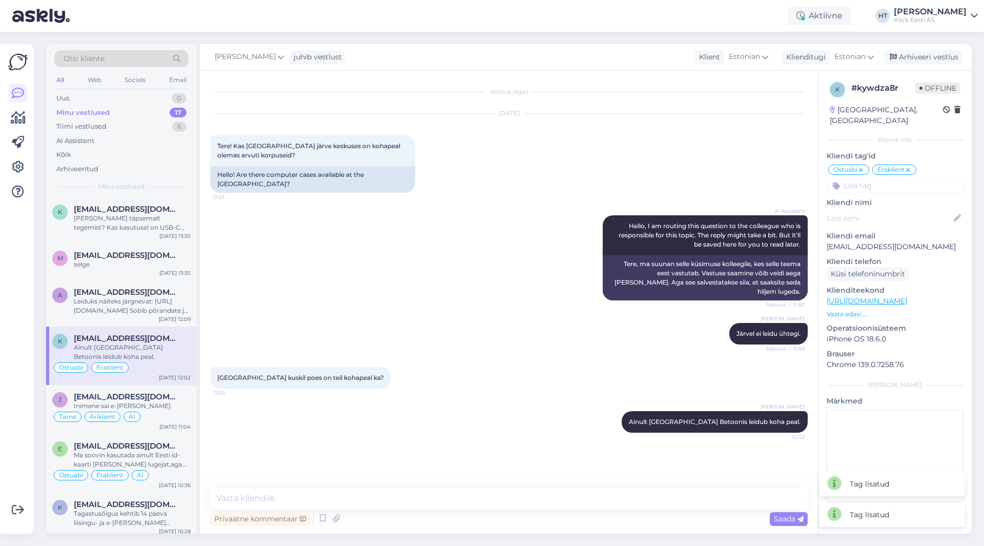
click at [884, 178] on input at bounding box center [894, 185] width 137 height 15
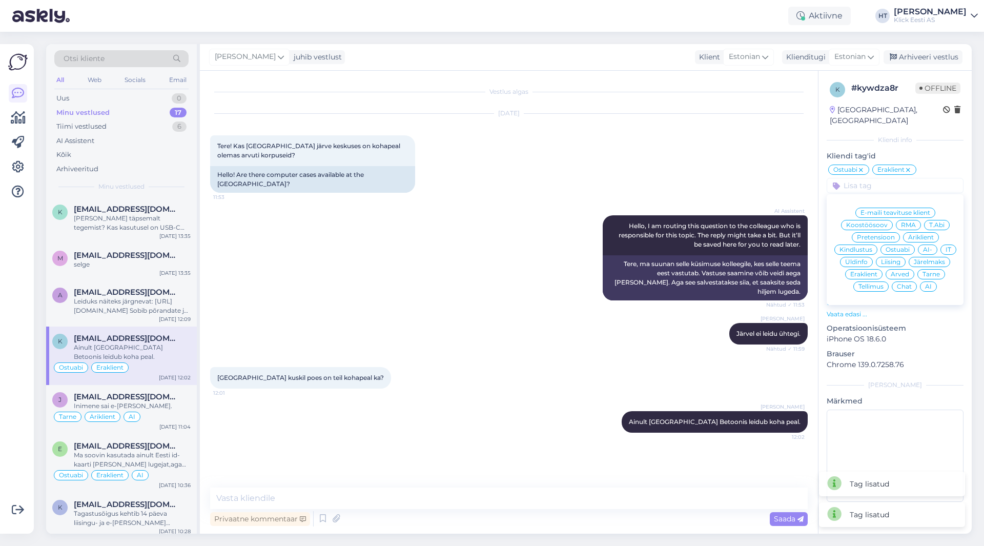
click at [933, 281] on div "AI" at bounding box center [928, 286] width 17 height 10
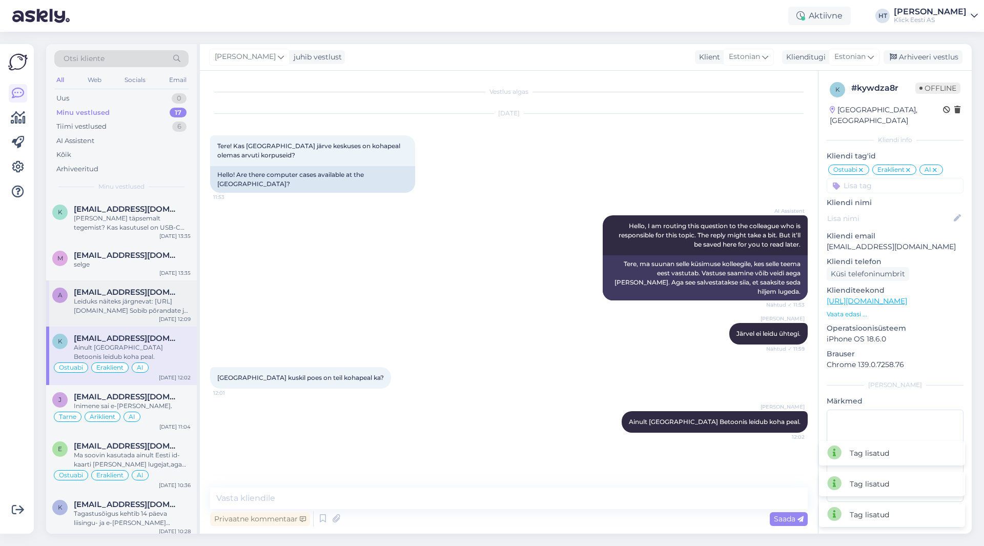
click at [108, 299] on div "Leiduks näiteks järgnevat: [URL][DOMAIN_NAME] Sobib põrandate ja seinaplaatide …" at bounding box center [132, 306] width 117 height 18
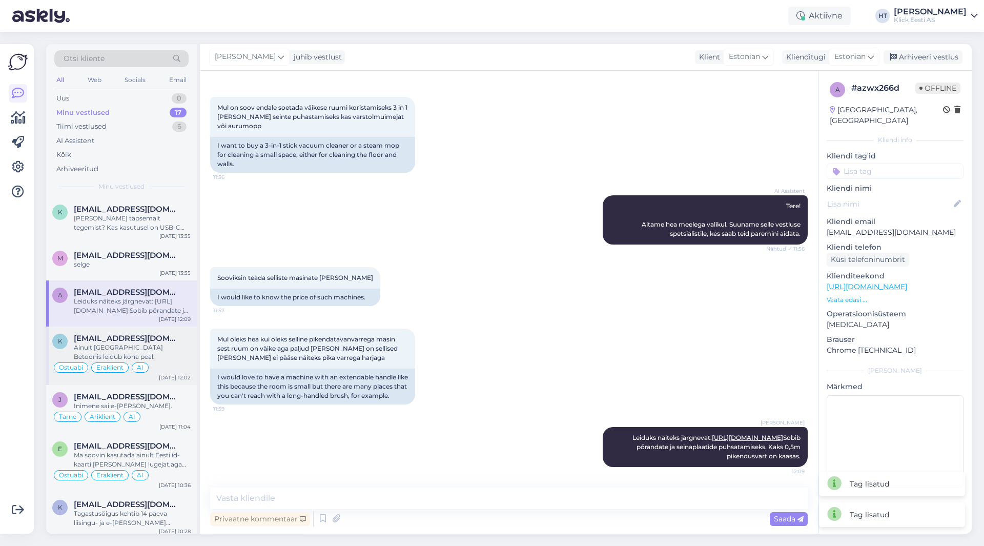
scroll to position [102, 0]
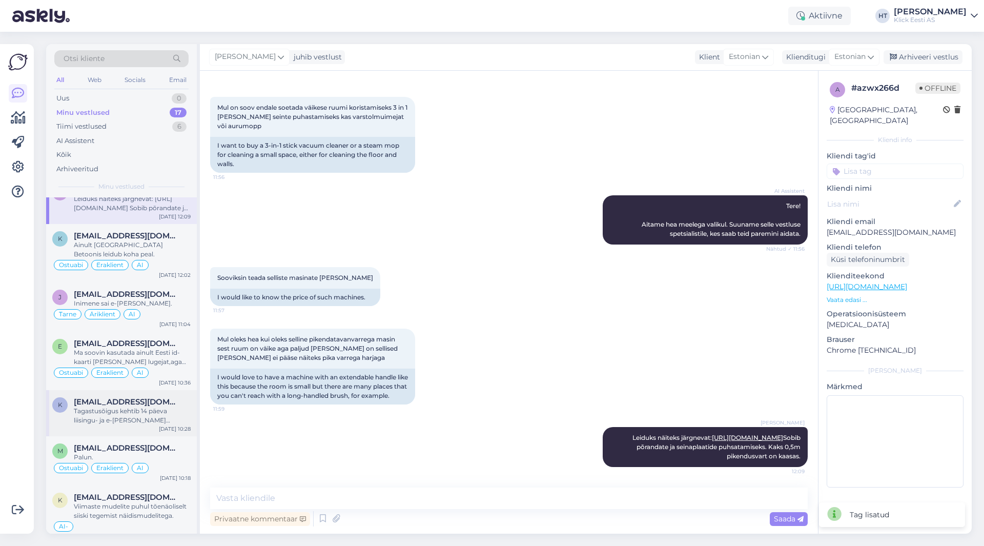
click at [143, 399] on span "[EMAIL_ADDRESS][DOMAIN_NAME]" at bounding box center [127, 401] width 107 height 9
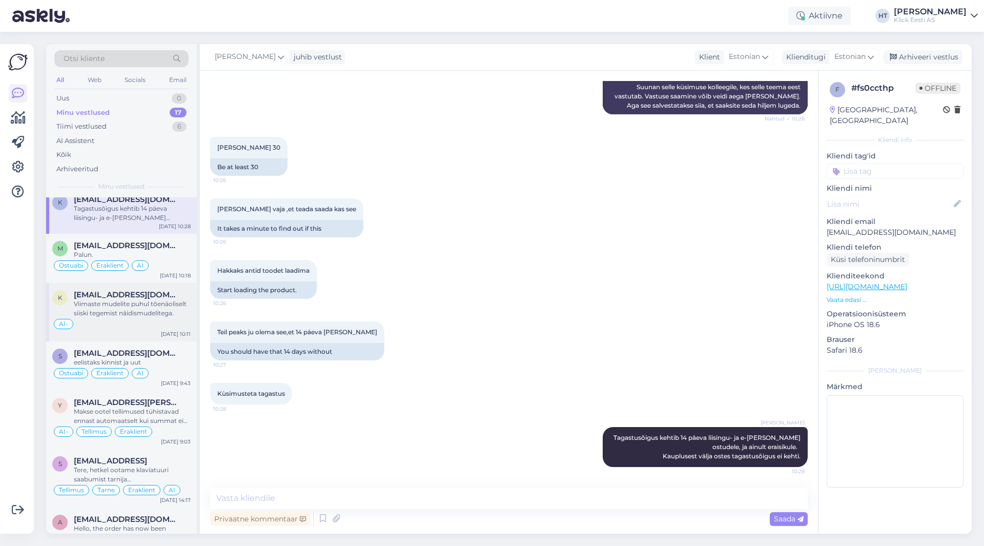
scroll to position [307, 0]
click at [157, 318] on div "AI-" at bounding box center [121, 321] width 138 height 12
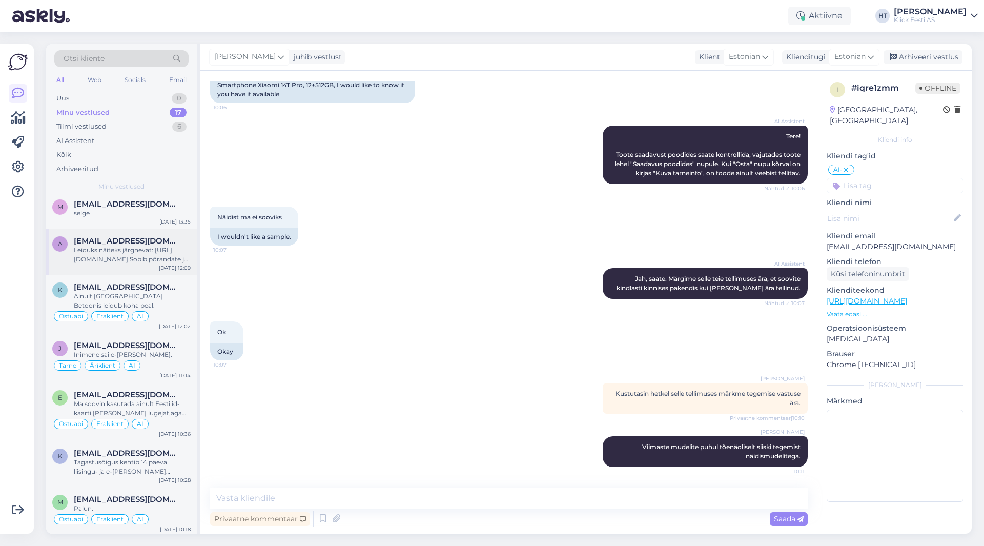
scroll to position [0, 0]
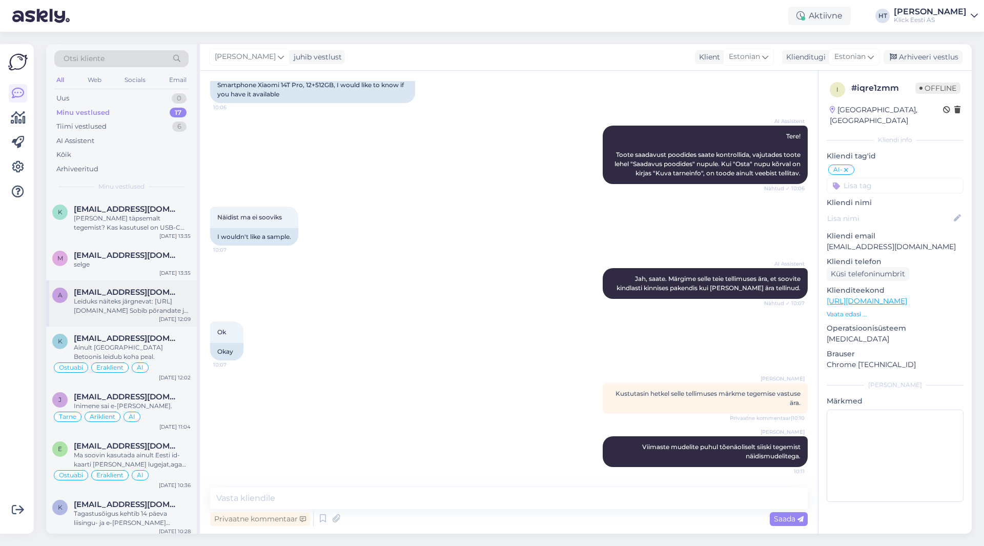
click at [144, 312] on div "Leiduks näiteks järgnevat: [URL][DOMAIN_NAME] Sobib põrandate ja seinaplaatide …" at bounding box center [132, 306] width 117 height 18
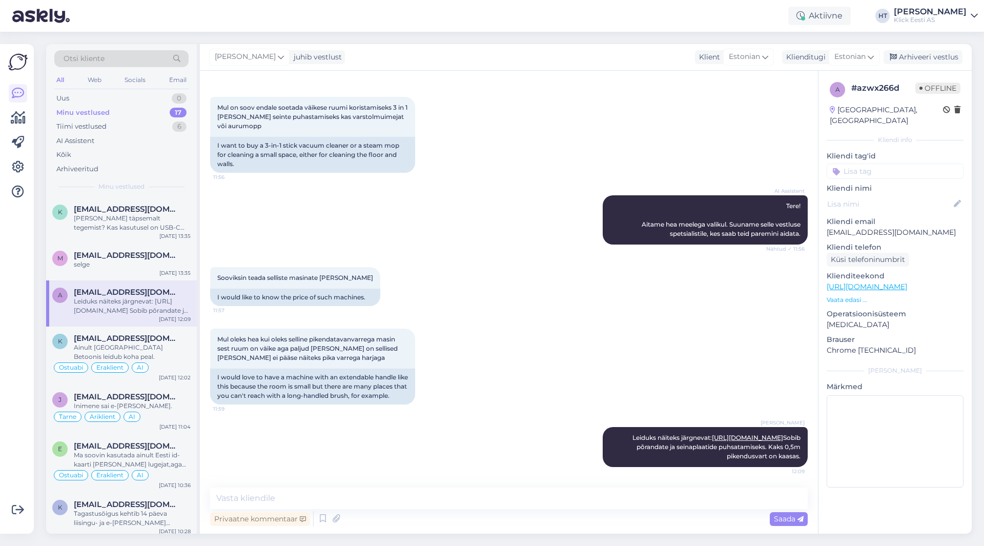
scroll to position [57, 0]
click at [873, 151] on div "Kliendi tag'id E-maili teavituse klient Koostöösoov RMA T.Abi Pretensioon Ärikl…" at bounding box center [894, 165] width 137 height 28
click at [877, 163] on input at bounding box center [894, 170] width 137 height 15
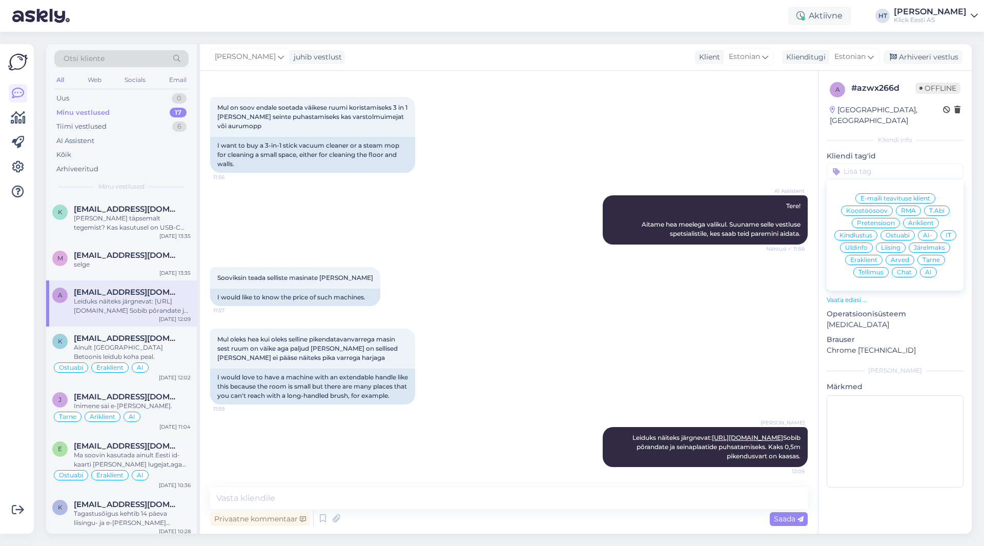
click at [892, 232] on span "Ostuabi" at bounding box center [897, 235] width 24 height 6
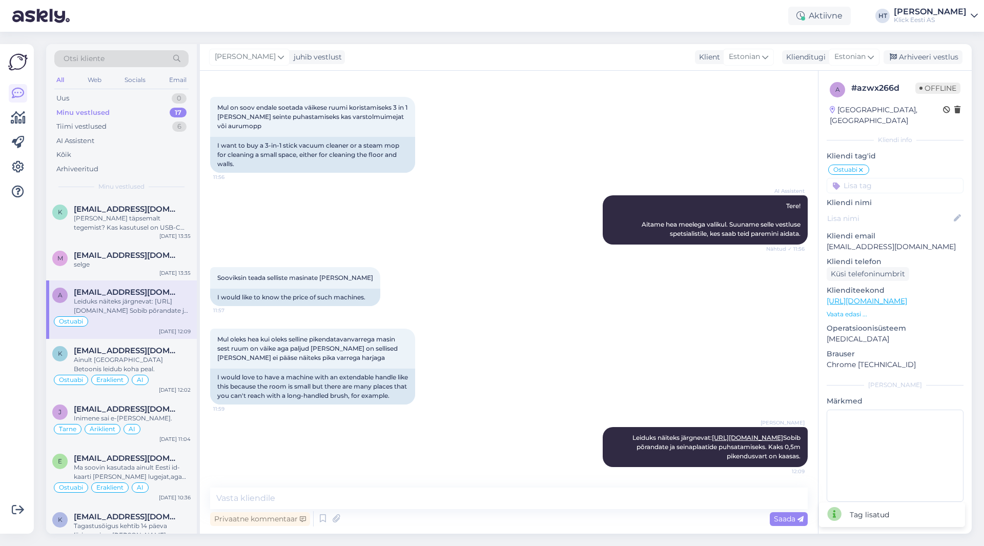
click at [894, 180] on input at bounding box center [894, 185] width 137 height 15
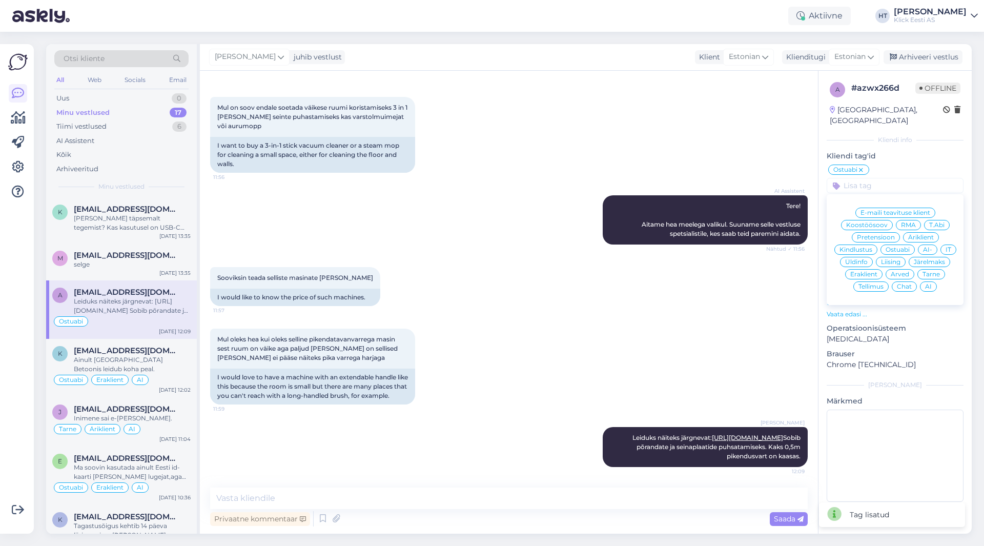
click at [874, 271] on span "Eraklient" at bounding box center [863, 274] width 27 height 6
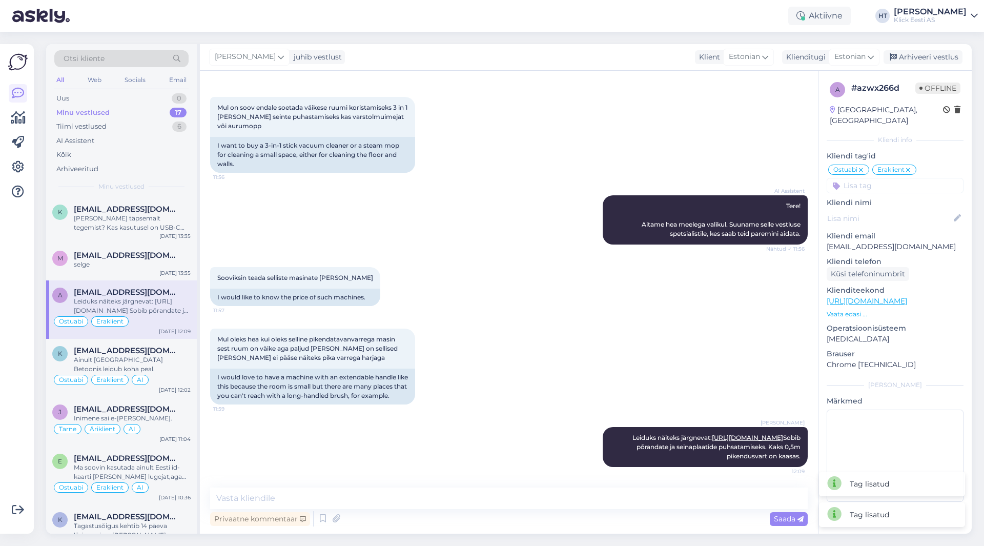
click at [892, 178] on input at bounding box center [894, 185] width 137 height 15
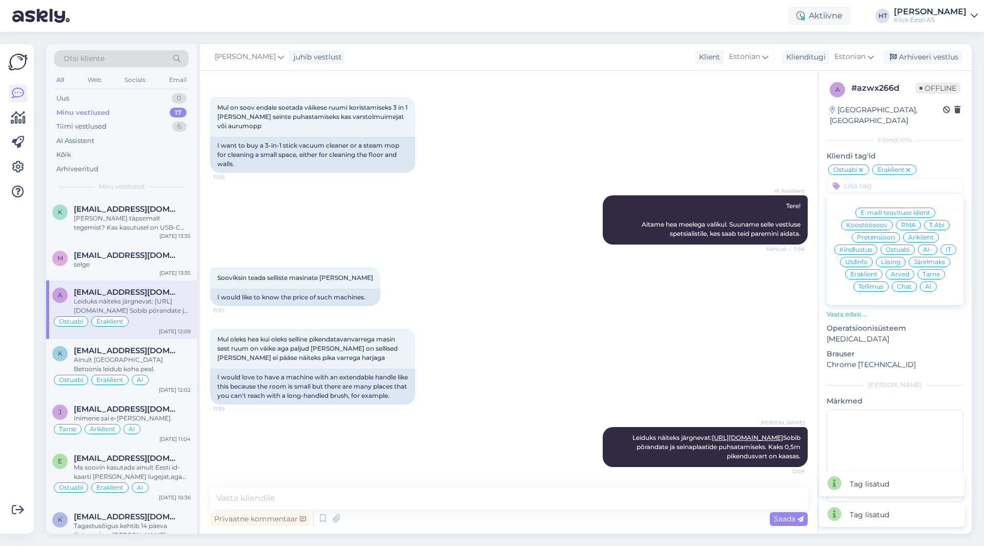
click at [928, 283] on span "AI" at bounding box center [928, 286] width 7 height 6
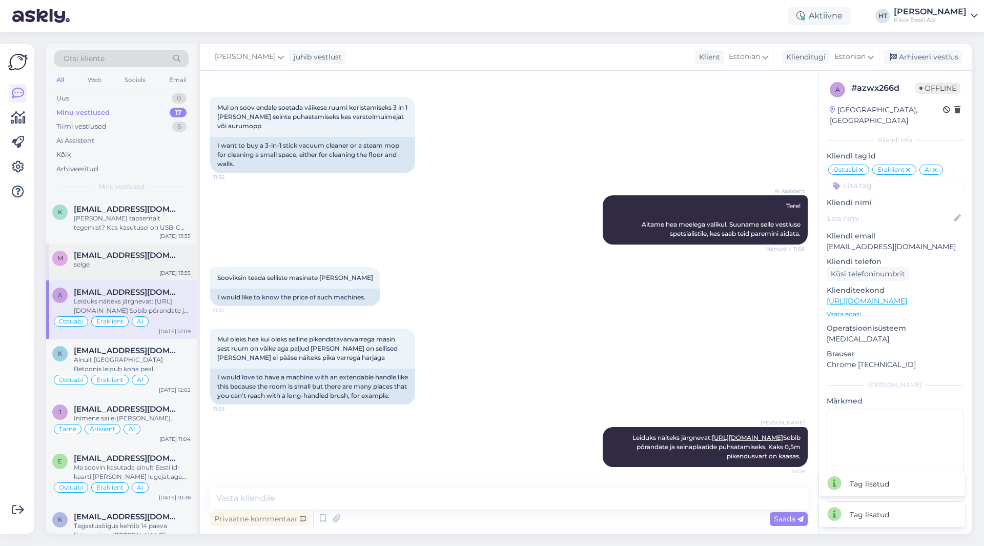
click at [180, 256] on div "[EMAIL_ADDRESS][DOMAIN_NAME]" at bounding box center [132, 255] width 117 height 9
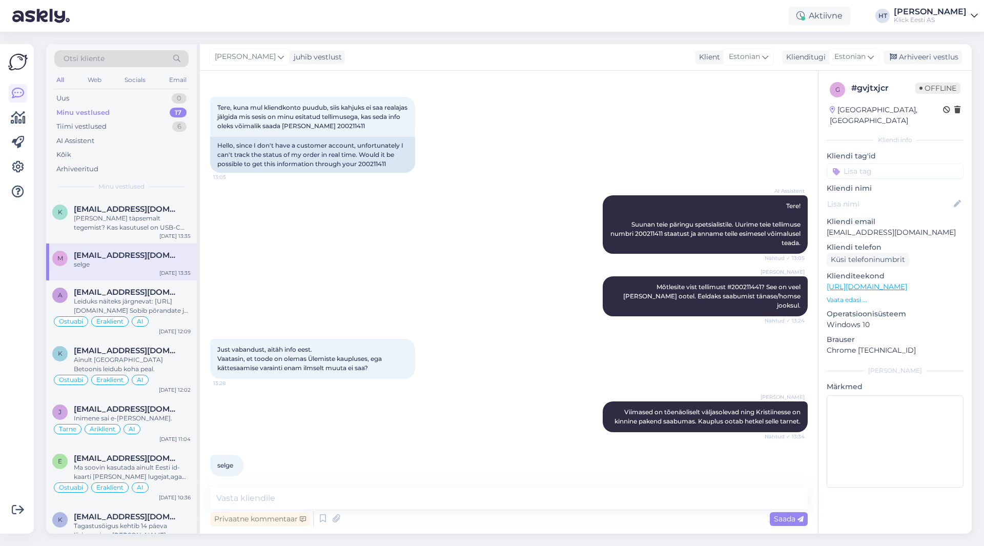
click at [891, 163] on input at bounding box center [894, 170] width 137 height 15
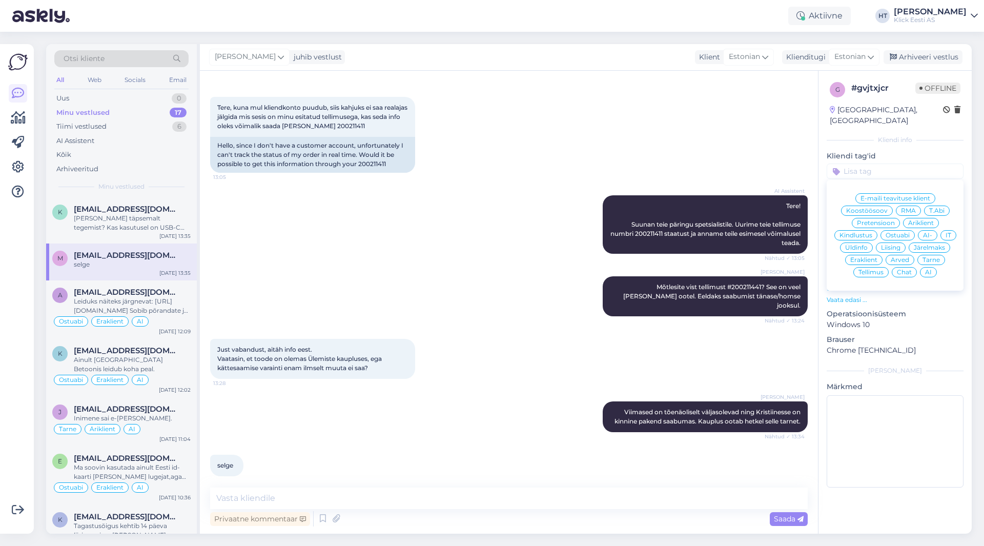
click at [919, 255] on div "Tarne" at bounding box center [931, 260] width 28 height 10
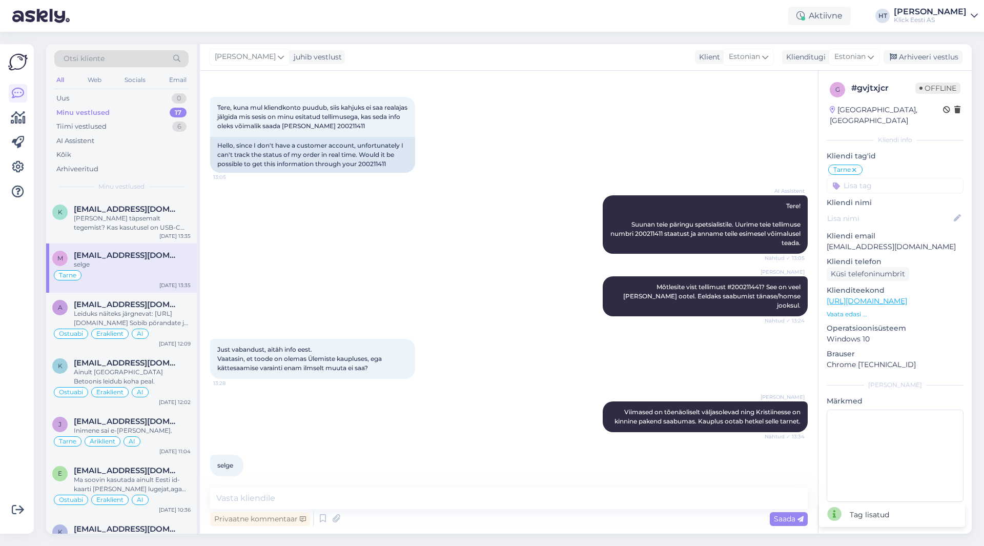
click at [905, 178] on input at bounding box center [894, 185] width 137 height 15
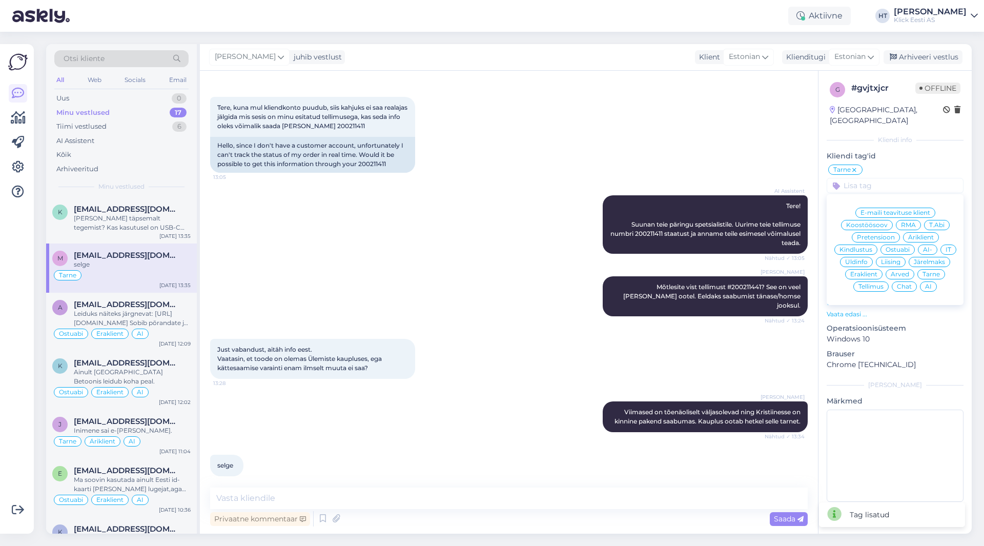
click at [869, 271] on span "Eraklient" at bounding box center [863, 274] width 27 height 6
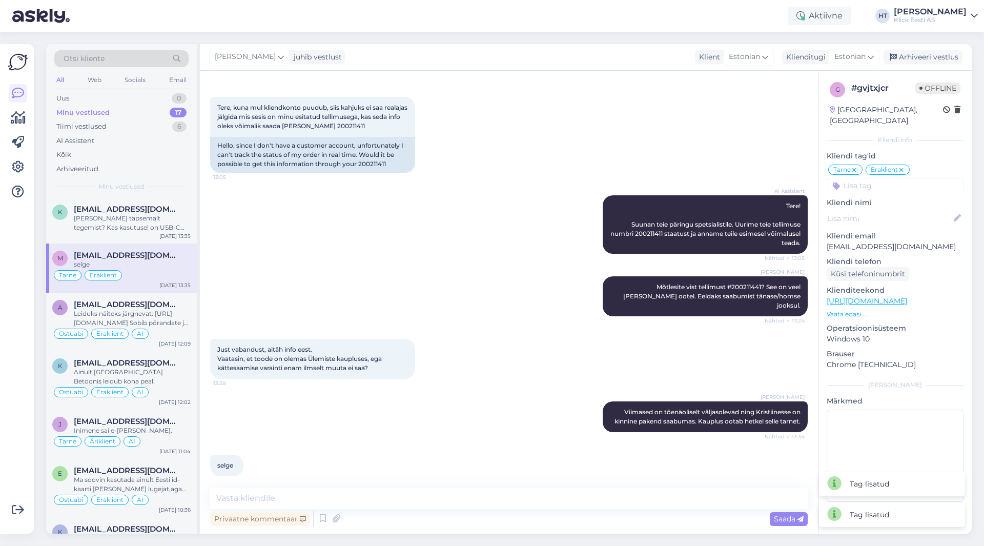
click at [890, 179] on input at bounding box center [894, 185] width 137 height 15
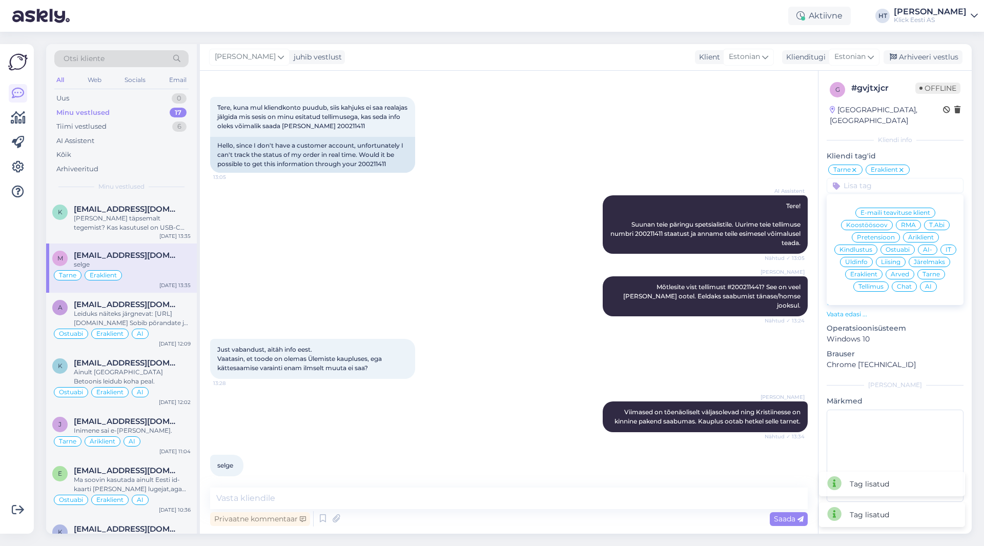
click at [934, 281] on div "AI" at bounding box center [928, 286] width 17 height 10
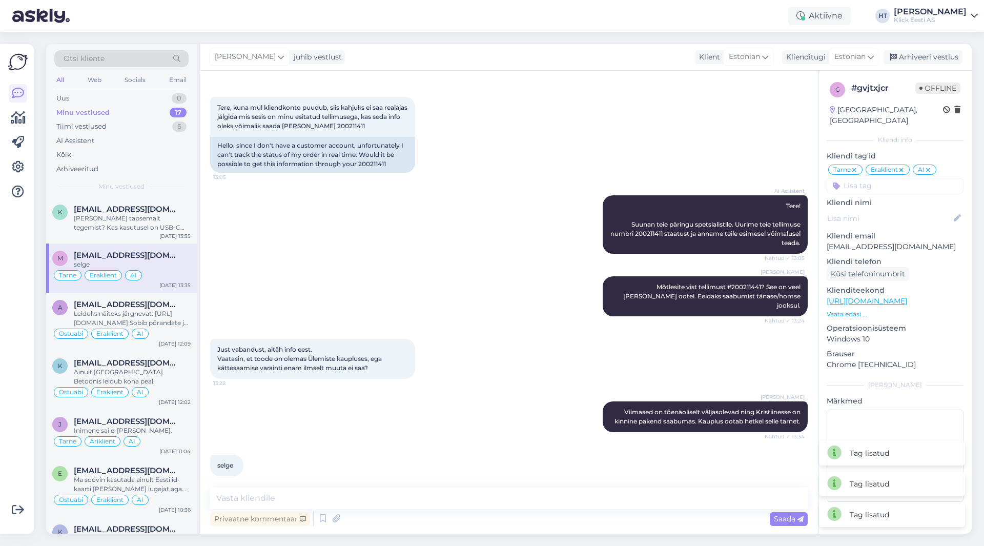
click at [346, 193] on div "AI Assistent Tere! Suunan teie päringu spetsialistile. Uurime teie tellimuse nu…" at bounding box center [508, 224] width 597 height 81
click at [168, 209] on span "[EMAIL_ADDRESS][DOMAIN_NAME]" at bounding box center [127, 208] width 107 height 9
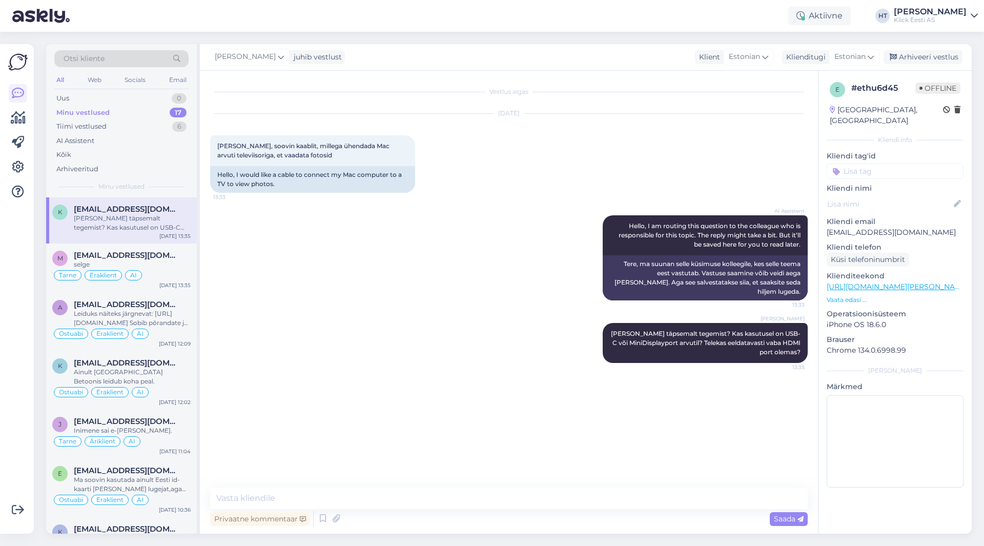
click at [886, 164] on input at bounding box center [894, 170] width 137 height 15
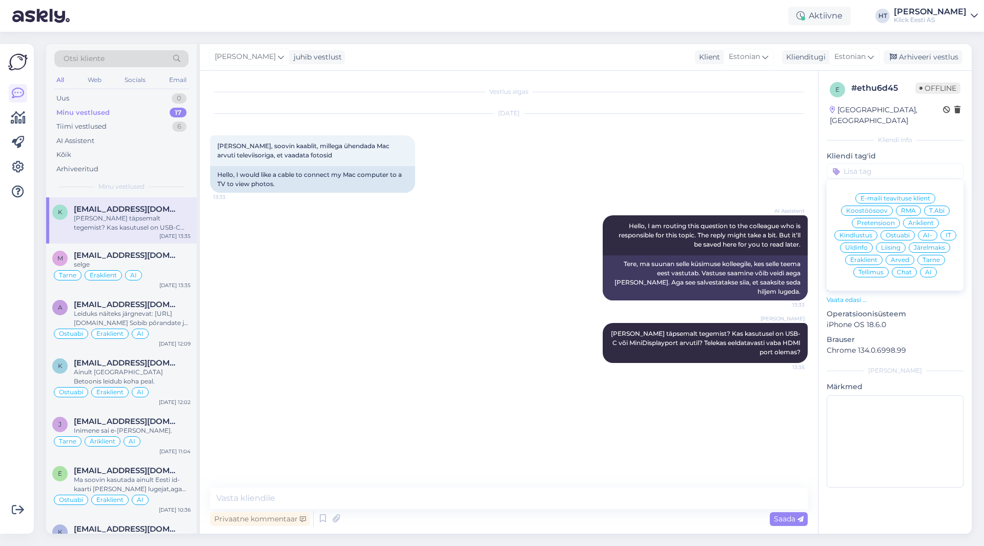
click at [906, 232] on span "Ostuabi" at bounding box center [897, 235] width 24 height 6
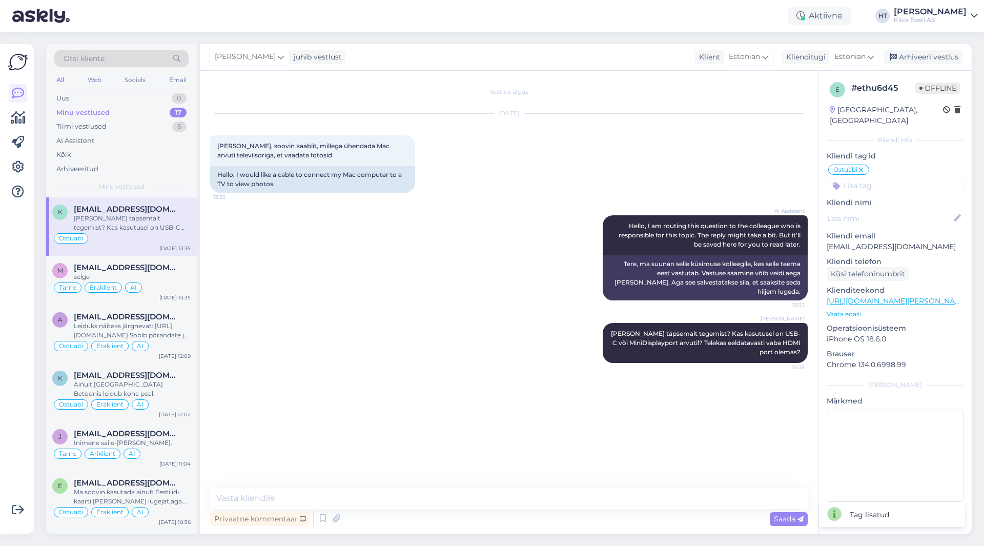
click at [901, 182] on div "e # ethu6d45 Offline [GEOGRAPHIC_DATA], [GEOGRAPHIC_DATA] Kliendi info Kliendi …" at bounding box center [894, 294] width 153 height 446
click at [901, 179] on input at bounding box center [894, 185] width 137 height 15
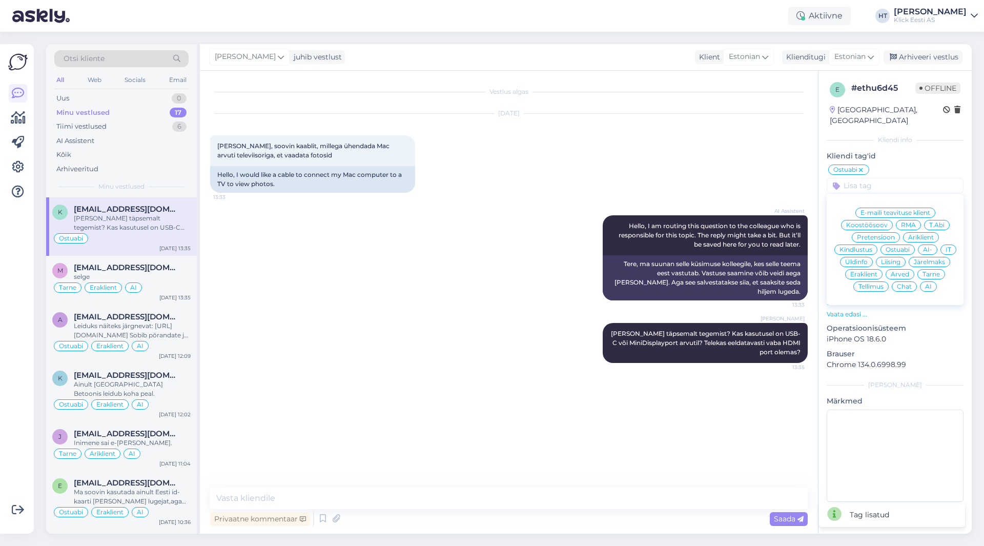
click at [873, 271] on span "Eraklient" at bounding box center [863, 274] width 27 height 6
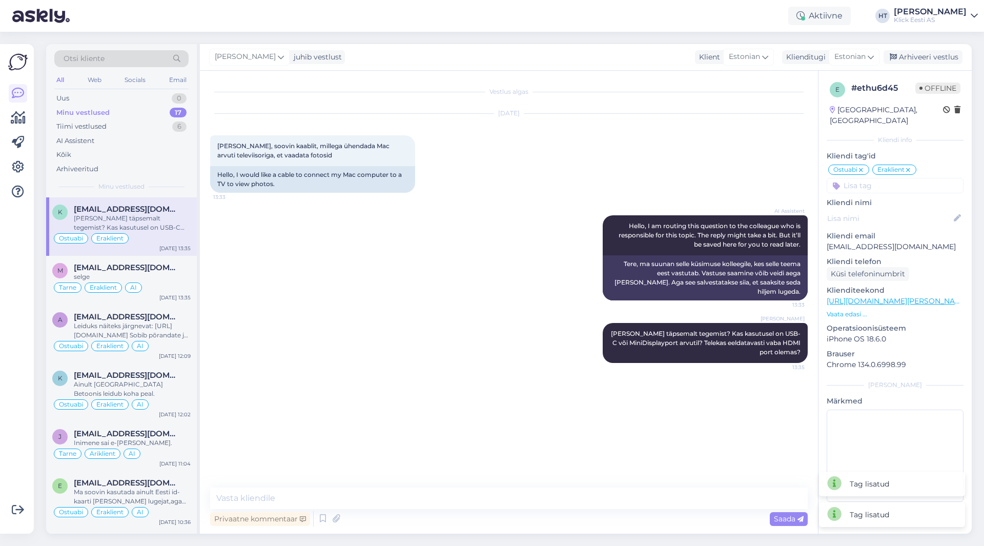
click at [893, 178] on input at bounding box center [894, 185] width 137 height 15
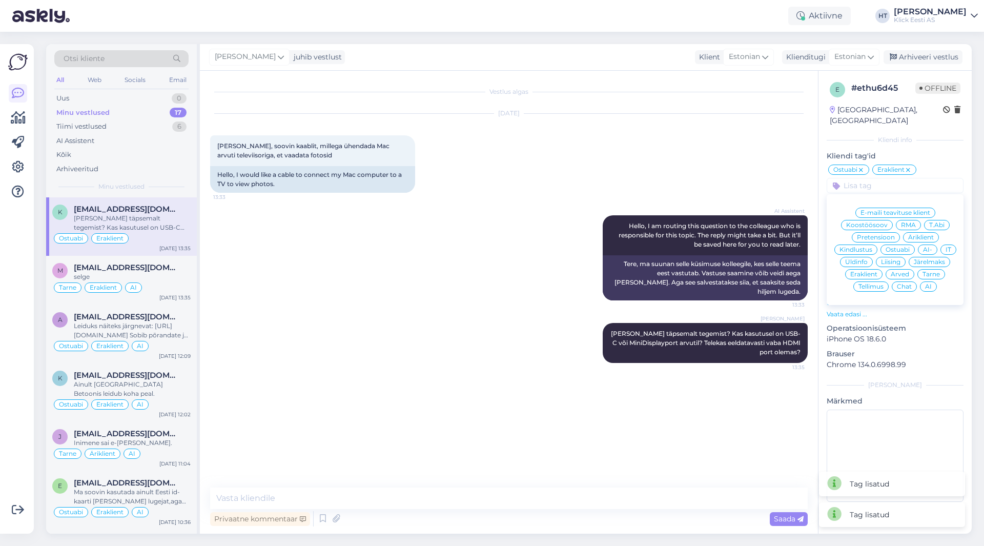
click at [924, 281] on div "AI" at bounding box center [928, 286] width 17 height 10
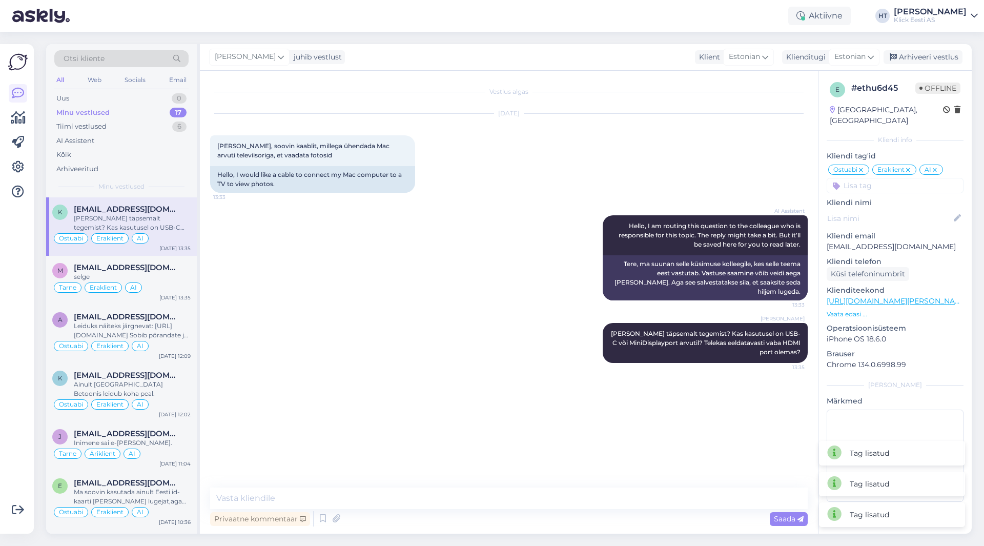
click at [583, 152] on div "[DATE] Tere, soovin kaablit, millega ühendada Mac arvuti televiisoriga, et vaad…" at bounding box center [508, 152] width 597 height 101
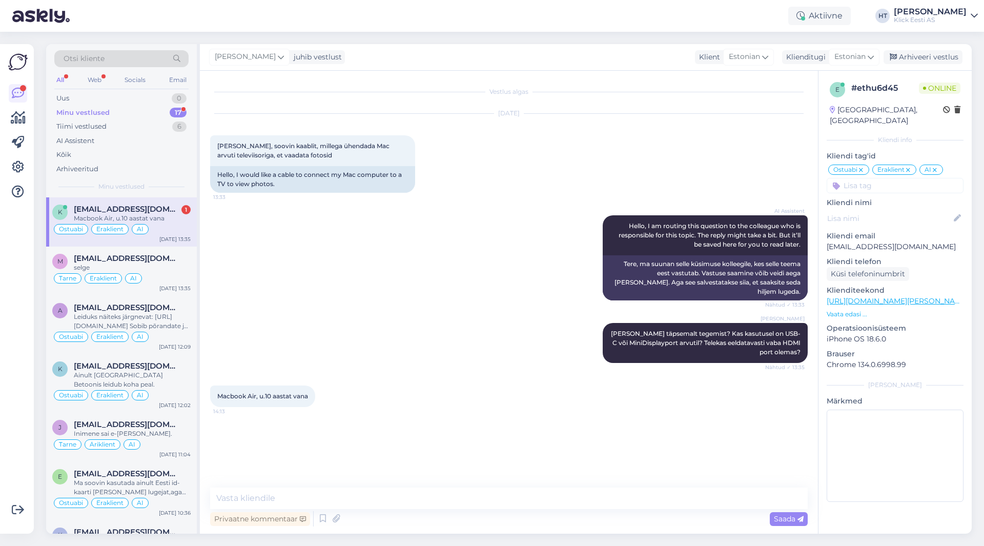
click at [300, 239] on div "AI Assistent Hello, I am routing this question to the colleague who is responsi…" at bounding box center [508, 258] width 597 height 108
click at [412, 327] on div "[PERSON_NAME] [PERSON_NAME] täpsemalt tegemist? Kas kasutusel on USB-C või Mini…" at bounding box center [508, 342] width 597 height 62
click at [163, 216] on div "Macbook Air, u.10 aastat vana" at bounding box center [132, 218] width 117 height 9
click at [353, 349] on div "[PERSON_NAME] [PERSON_NAME] täpsemalt tegemist? Kas kasutusel on USB-C või Mini…" at bounding box center [508, 342] width 597 height 62
click at [375, 493] on textarea at bounding box center [508, 498] width 597 height 22
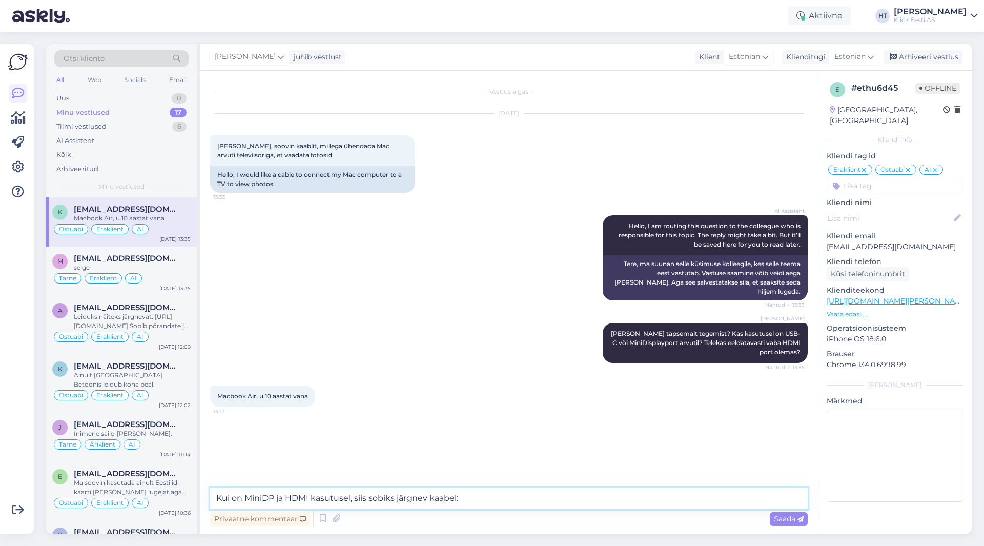
paste textarea "[URL][DOMAIN_NAME]"
type textarea "Kui on MiniDP ja HDMI kasutusel, siis sobiks järgnev kaabel: [URL][DOMAIN_NAME]"
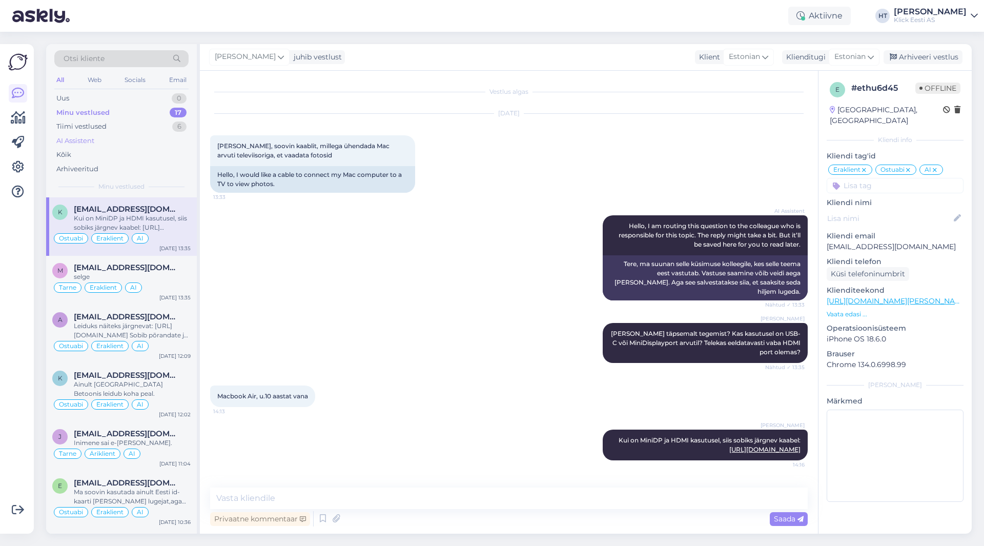
click at [132, 144] on div "AI Assistent" at bounding box center [121, 141] width 134 height 14
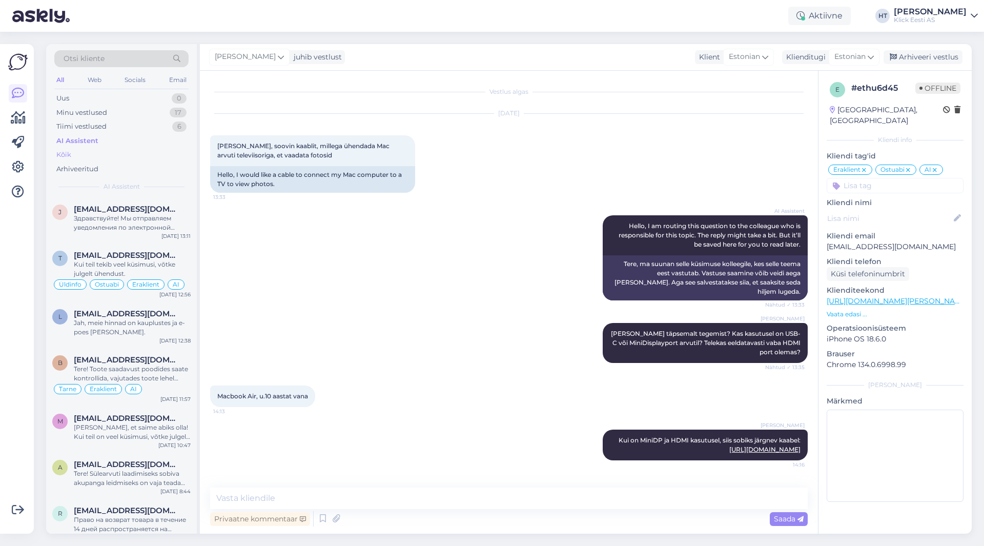
click at [117, 150] on div "Kõik" at bounding box center [121, 155] width 134 height 14
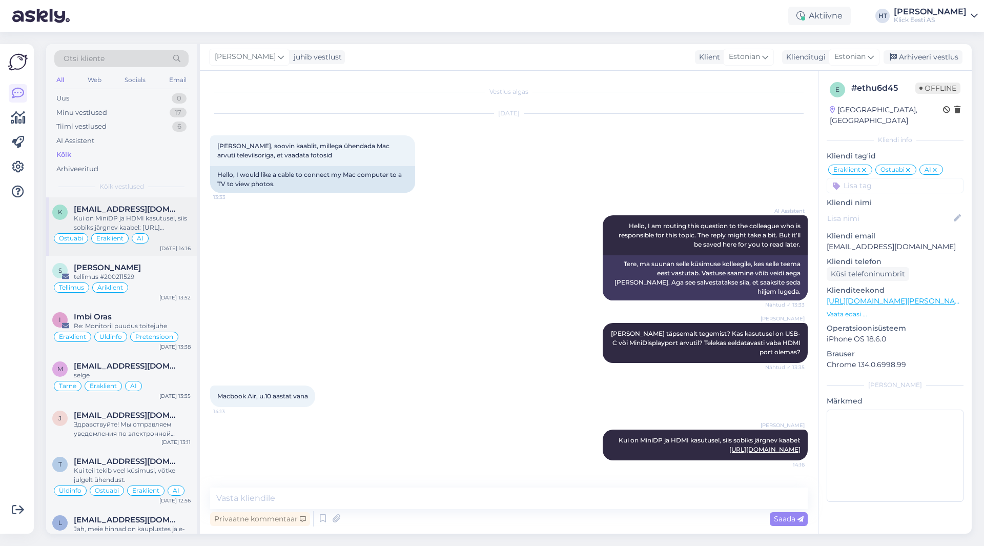
click at [147, 204] on span "[EMAIL_ADDRESS][DOMAIN_NAME]" at bounding box center [127, 208] width 107 height 9
click at [136, 127] on div "Tiimi vestlused 6" at bounding box center [121, 126] width 134 height 14
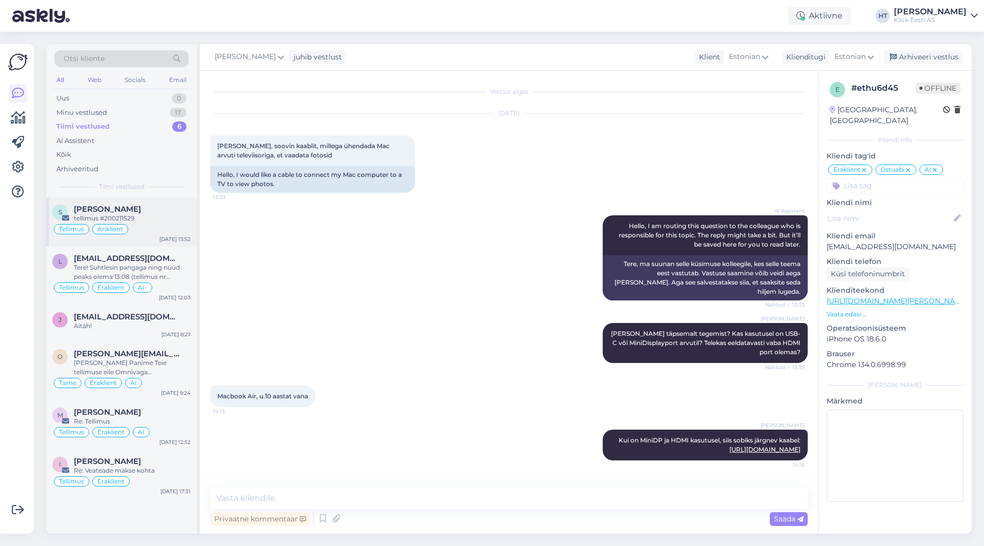
click at [164, 223] on div "Tellimus Äriklient" at bounding box center [121, 229] width 138 height 12
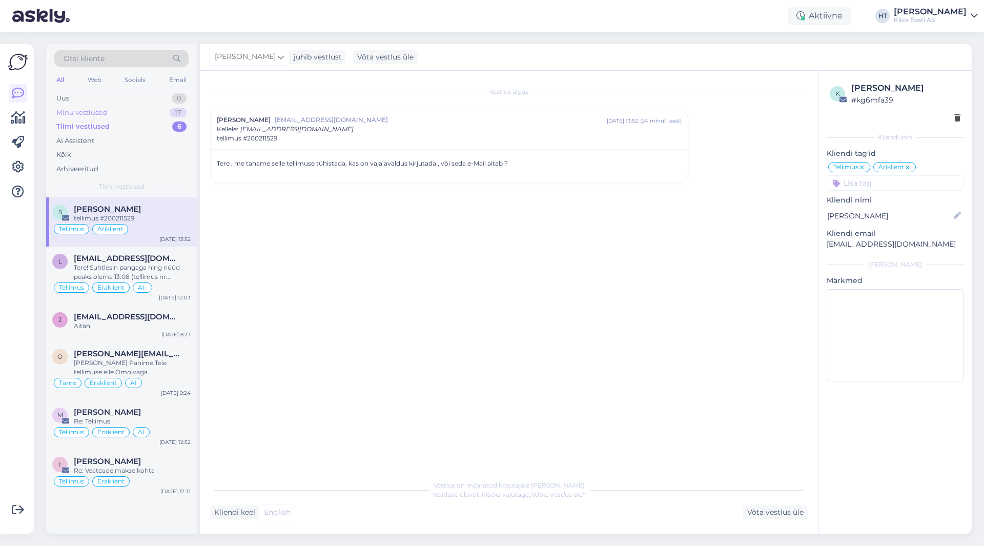
click at [172, 114] on div "17" at bounding box center [178, 113] width 17 height 10
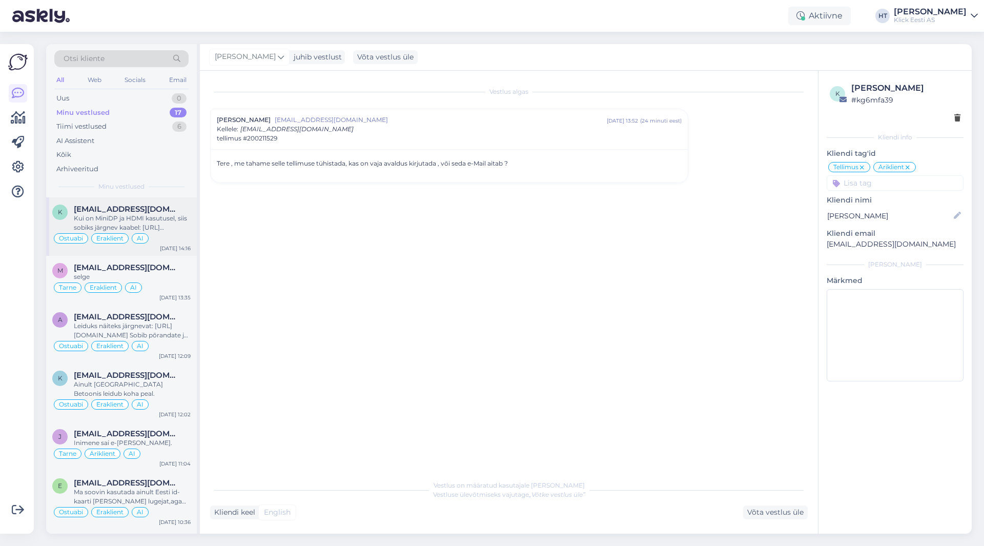
click at [182, 212] on div "[EMAIL_ADDRESS][DOMAIN_NAME]" at bounding box center [132, 208] width 117 height 9
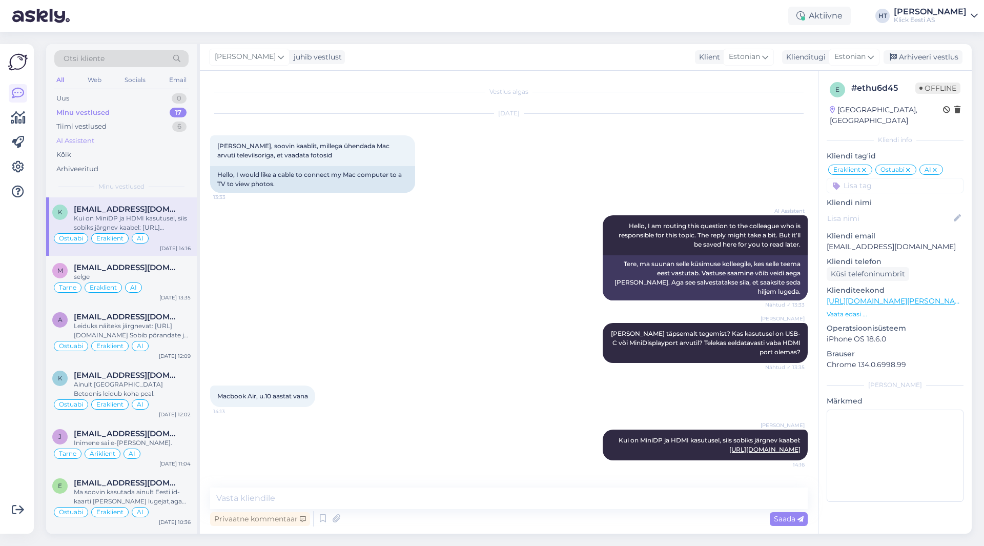
click at [124, 137] on div "AI Assistent" at bounding box center [121, 141] width 134 height 14
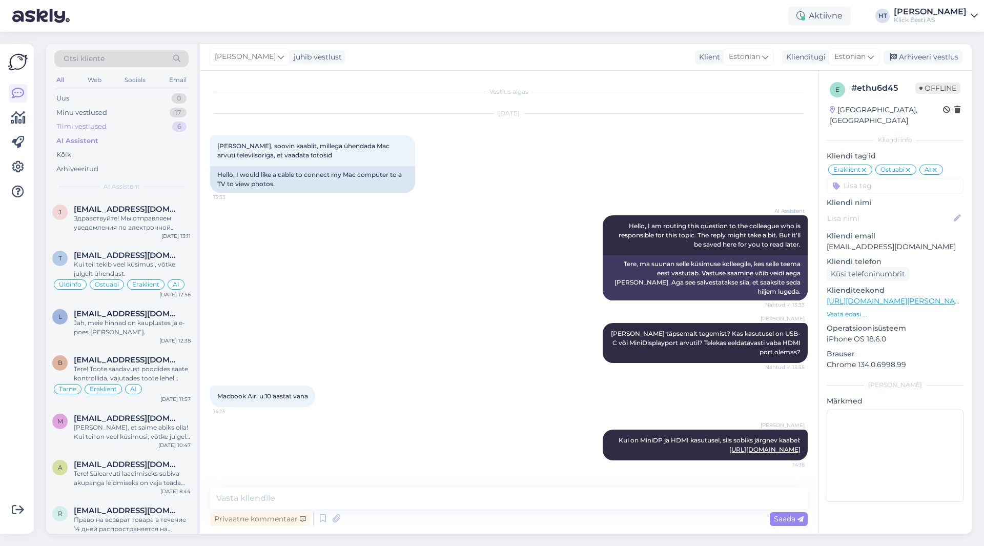
click at [124, 128] on div "Tiimi vestlused 6" at bounding box center [121, 126] width 134 height 14
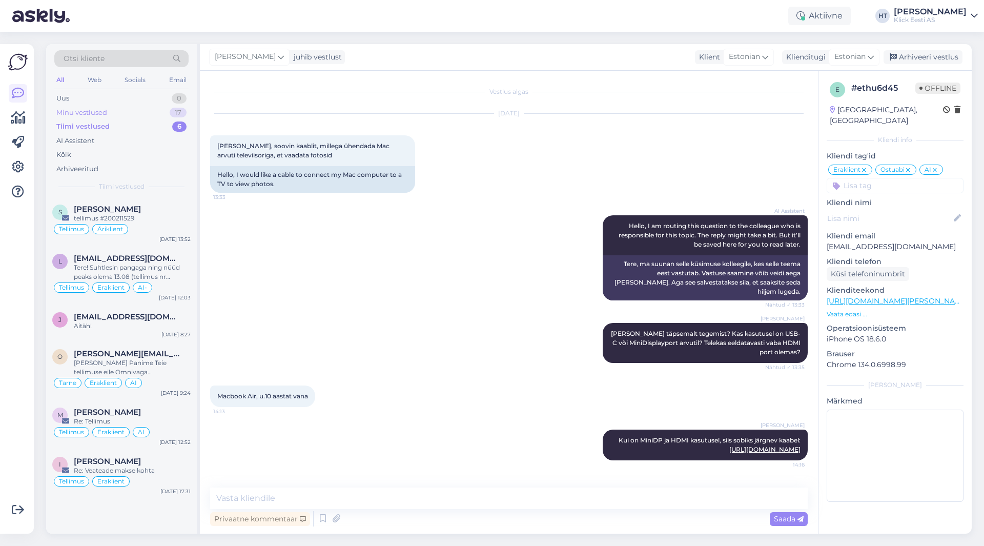
click at [133, 114] on div "Minu vestlused 17" at bounding box center [121, 113] width 134 height 14
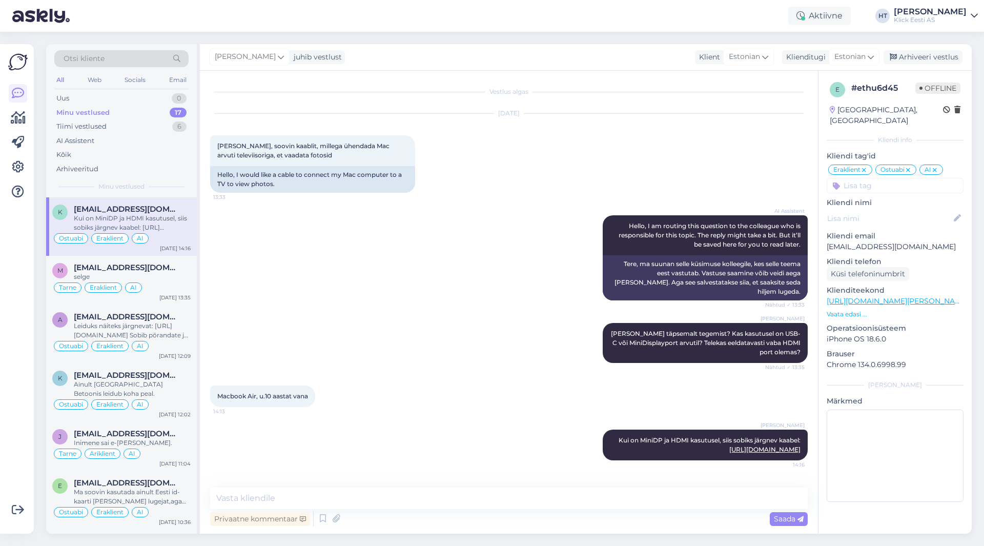
click at [164, 207] on span "[EMAIL_ADDRESS][DOMAIN_NAME]" at bounding box center [127, 208] width 107 height 9
click at [532, 379] on div "Macbook Air, [GEOGRAPHIC_DATA]10 aastat vana 14:13" at bounding box center [508, 396] width 597 height 44
click at [173, 106] on div "Minu vestlused 17" at bounding box center [121, 113] width 134 height 14
click at [12, 412] on div at bounding box center [17, 288] width 19 height 473
